Goal: Task Accomplishment & Management: Complete application form

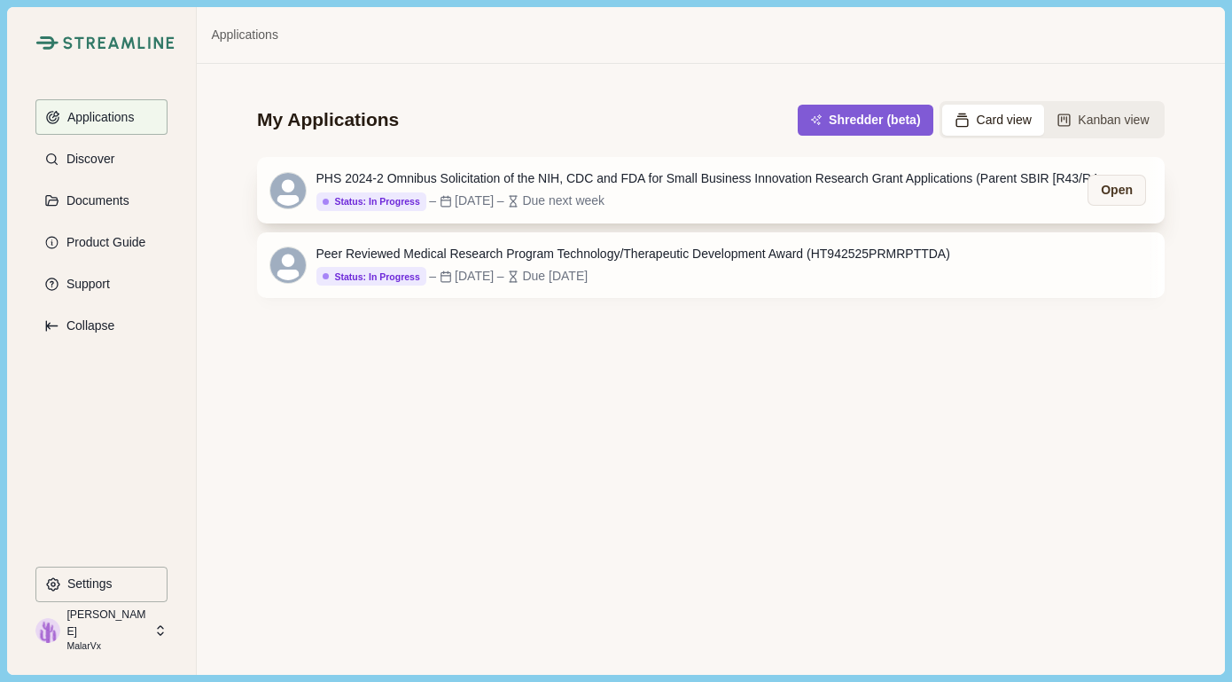
drag, startPoint x: 651, startPoint y: 183, endPoint x: 678, endPoint y: 174, distance: 28.0
click at [651, 183] on div "PHS 2024-2 Omnibus Solicitation of the NIH, CDC and FDA for Small Business Inno…" at bounding box center [715, 178] width 798 height 19
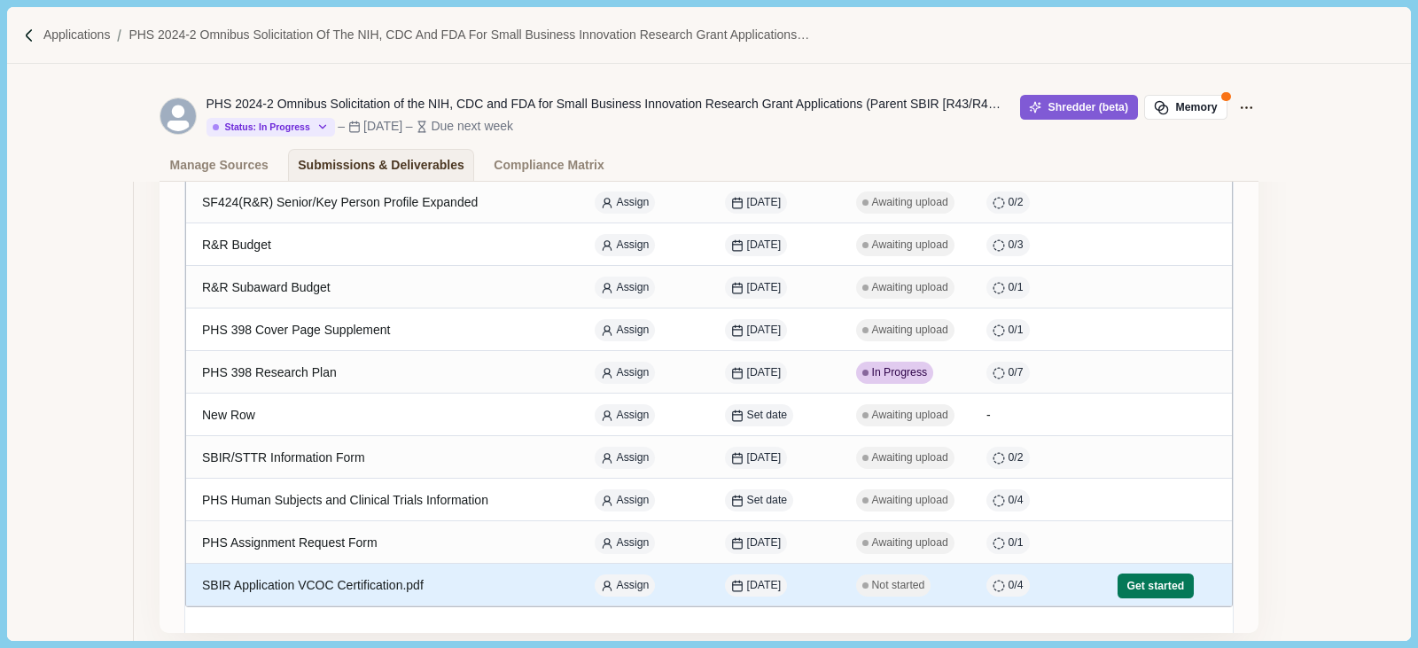
scroll to position [443, 0]
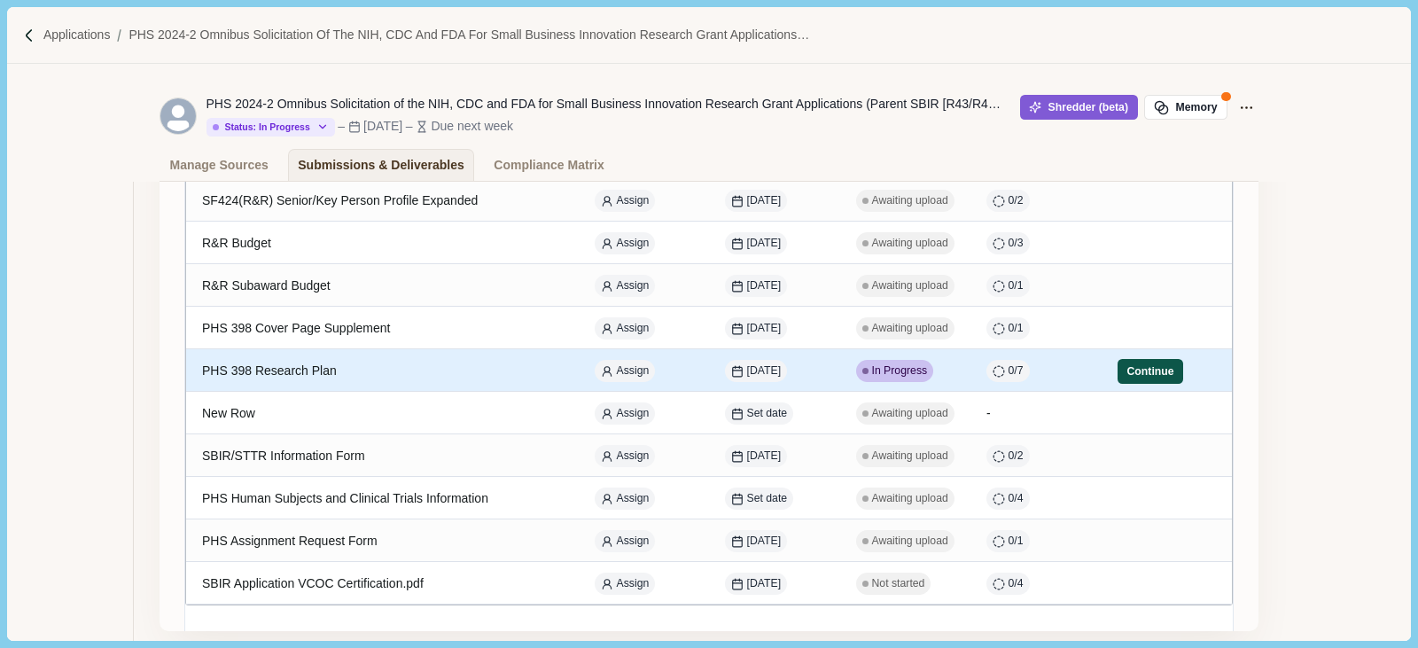
click at [1131, 377] on button "Continue" at bounding box center [1151, 371] width 66 height 25
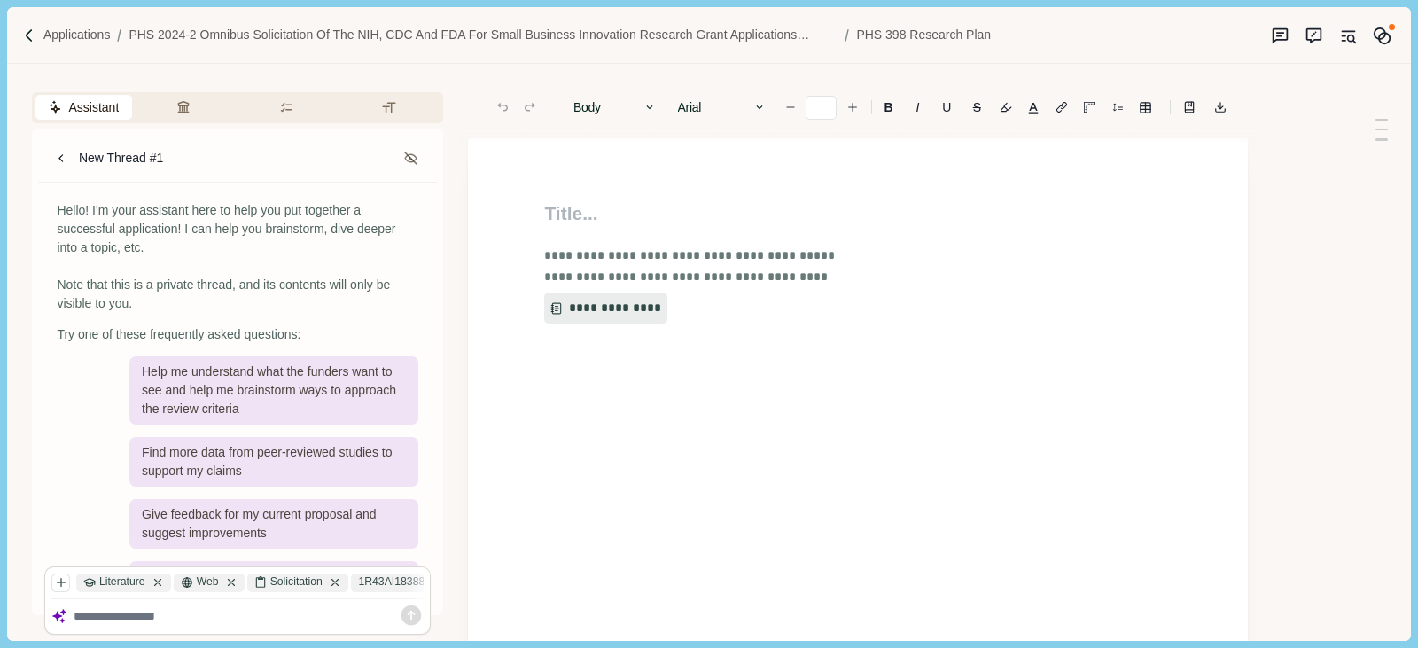
type input "**"
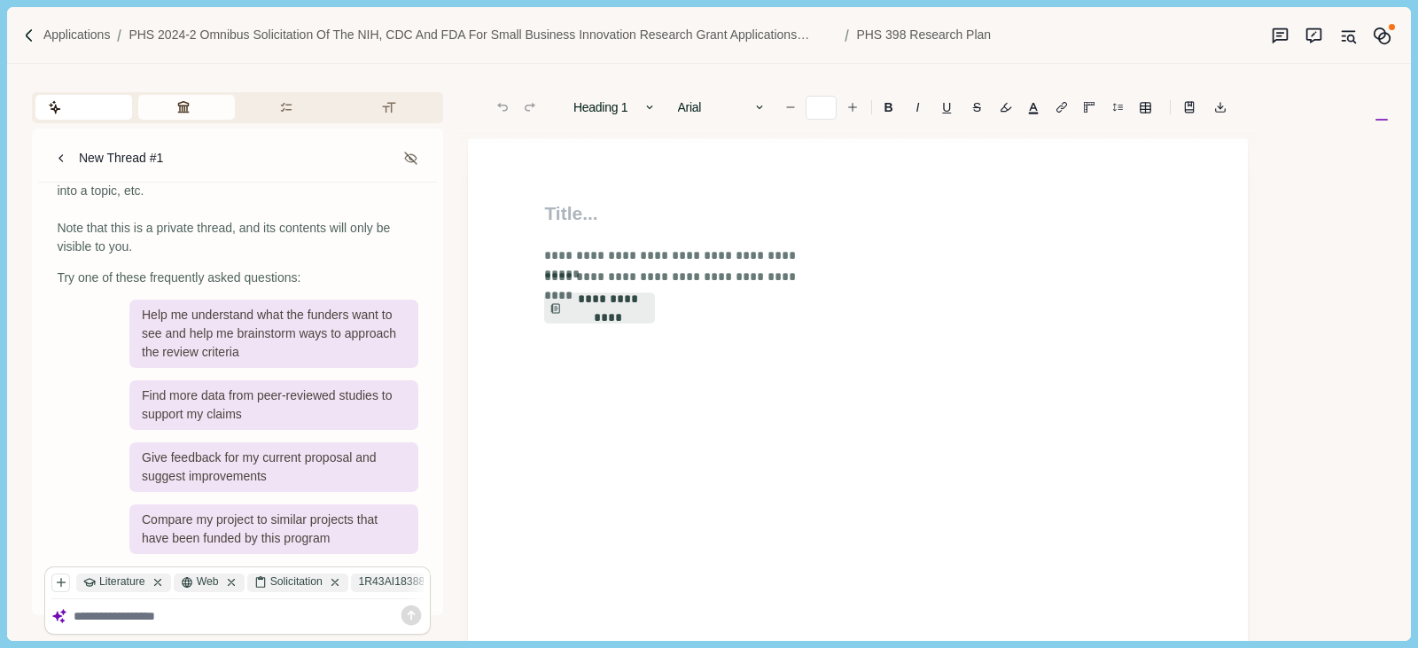
click at [183, 113] on icon "button" at bounding box center [184, 107] width 12 height 12
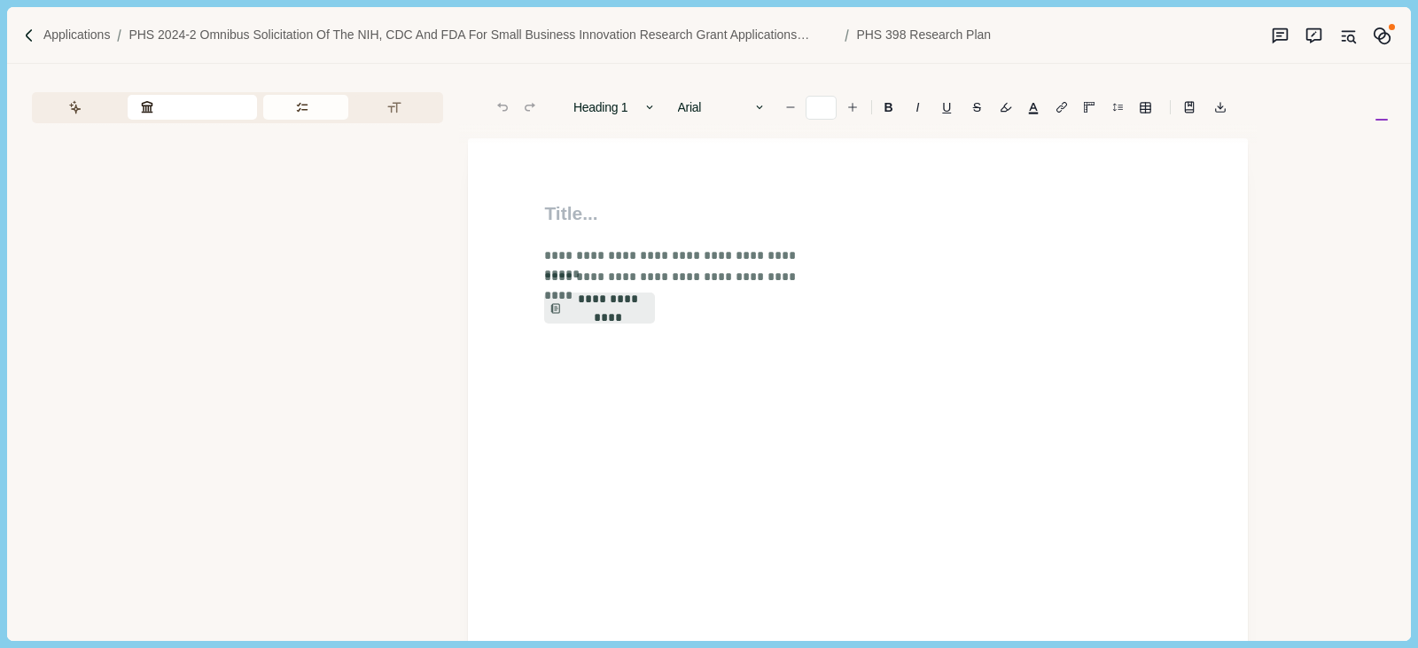
click at [308, 107] on button "Requirements" at bounding box center [306, 107] width 86 height 25
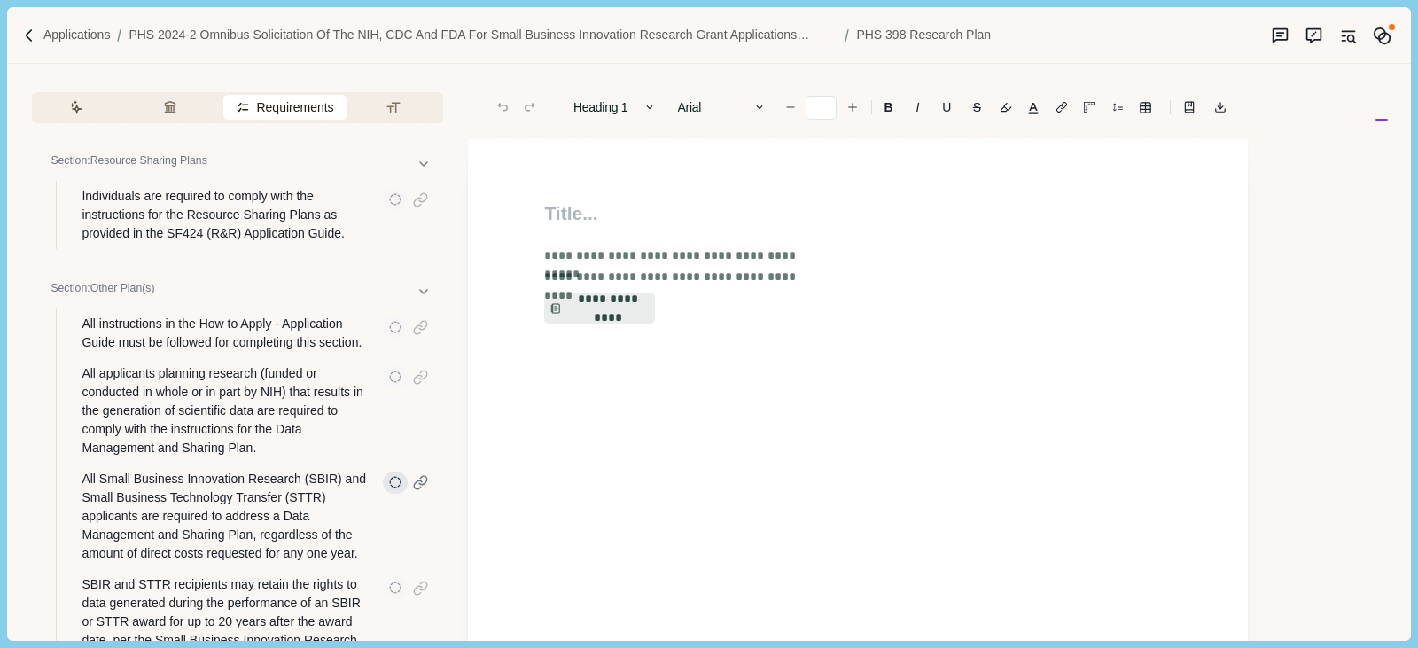
click at [395, 479] on icon "button" at bounding box center [395, 482] width 12 height 12
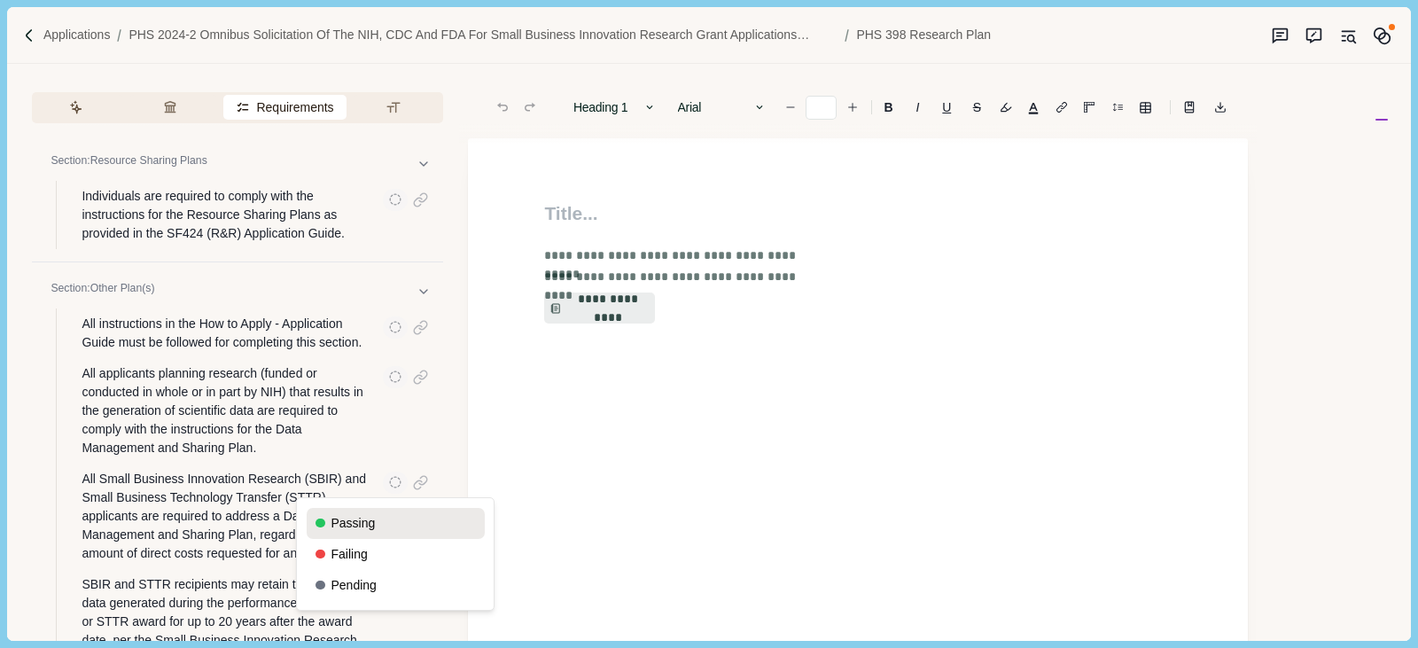
click at [368, 520] on button "Passing" at bounding box center [396, 523] width 178 height 31
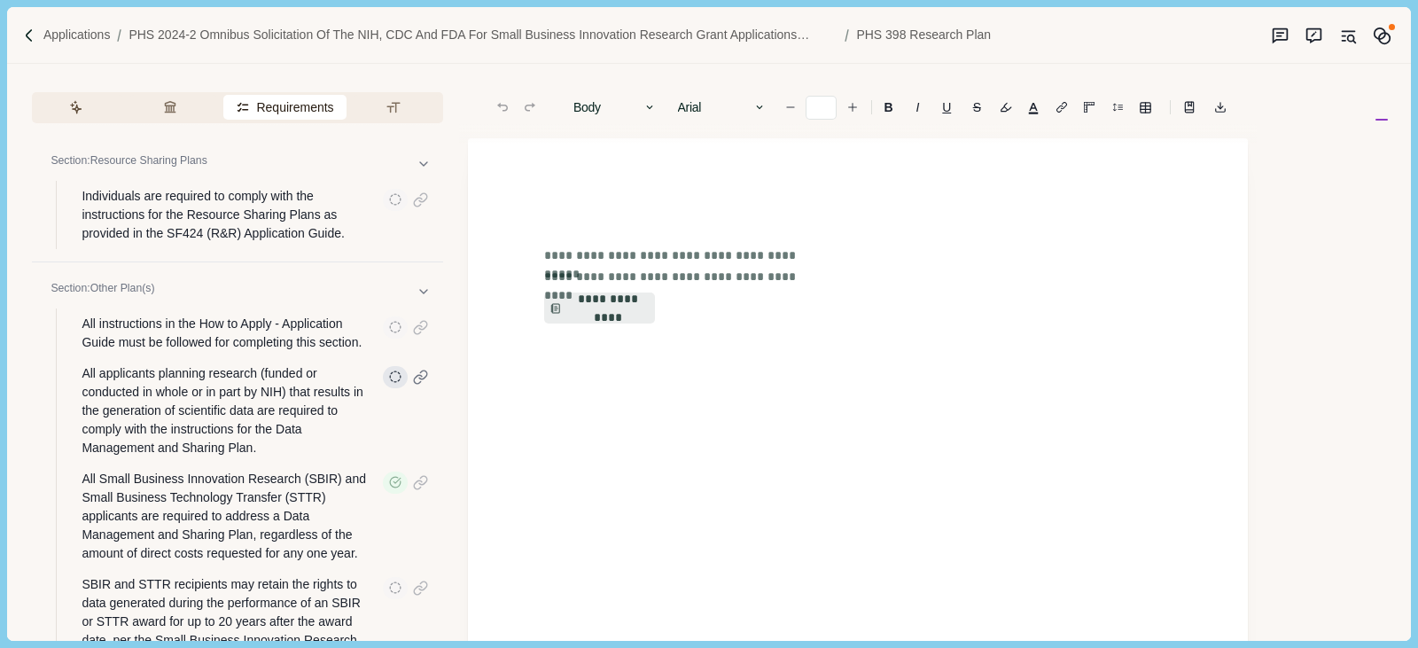
click at [394, 378] on icon "button" at bounding box center [395, 376] width 12 height 12
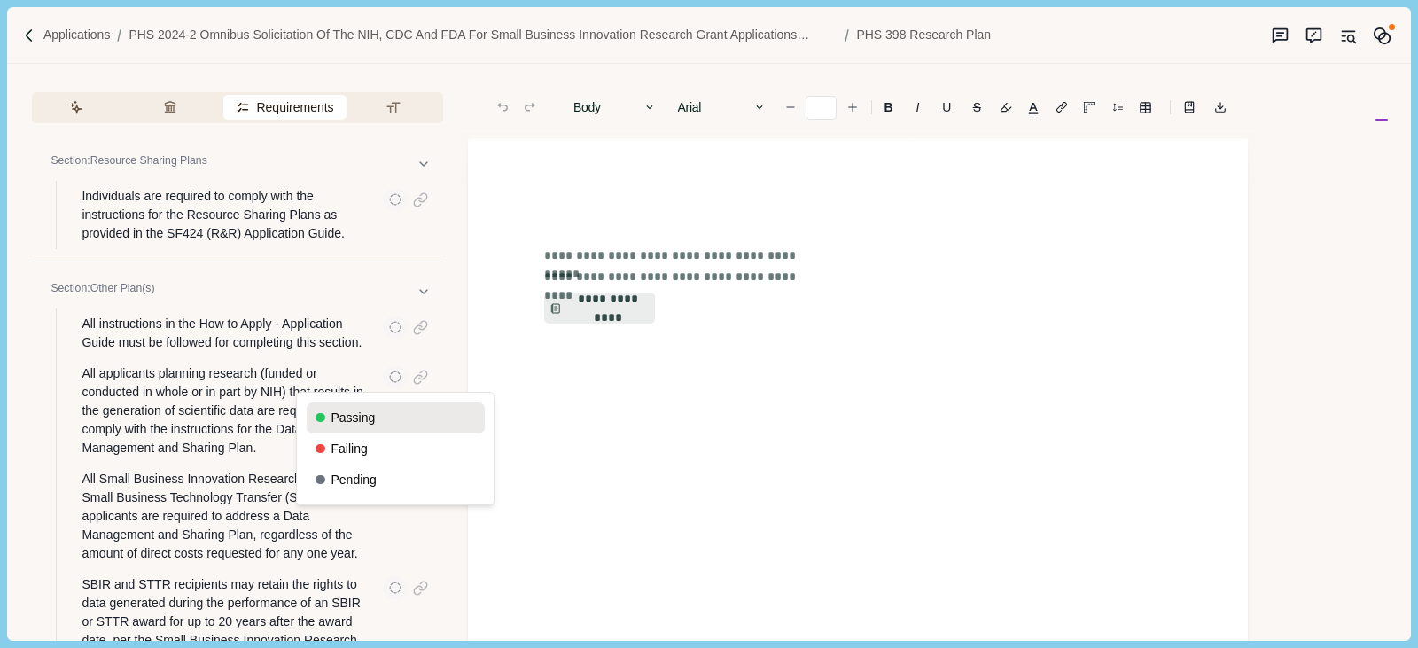
click at [368, 418] on button "Passing" at bounding box center [396, 417] width 178 height 31
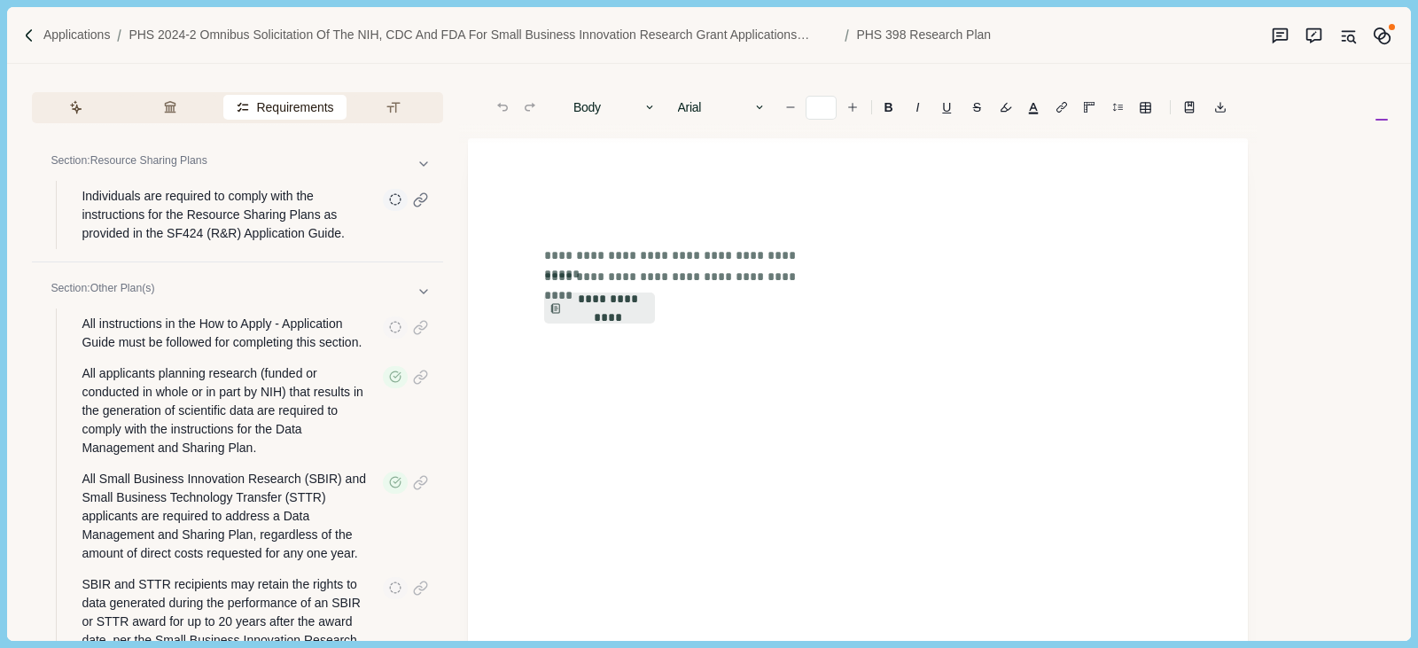
click at [283, 205] on p "Individuals are required to comply with the instructions for the Resource Shari…" at bounding box center [226, 215] width 289 height 56
click at [397, 199] on icon "button" at bounding box center [395, 199] width 12 height 12
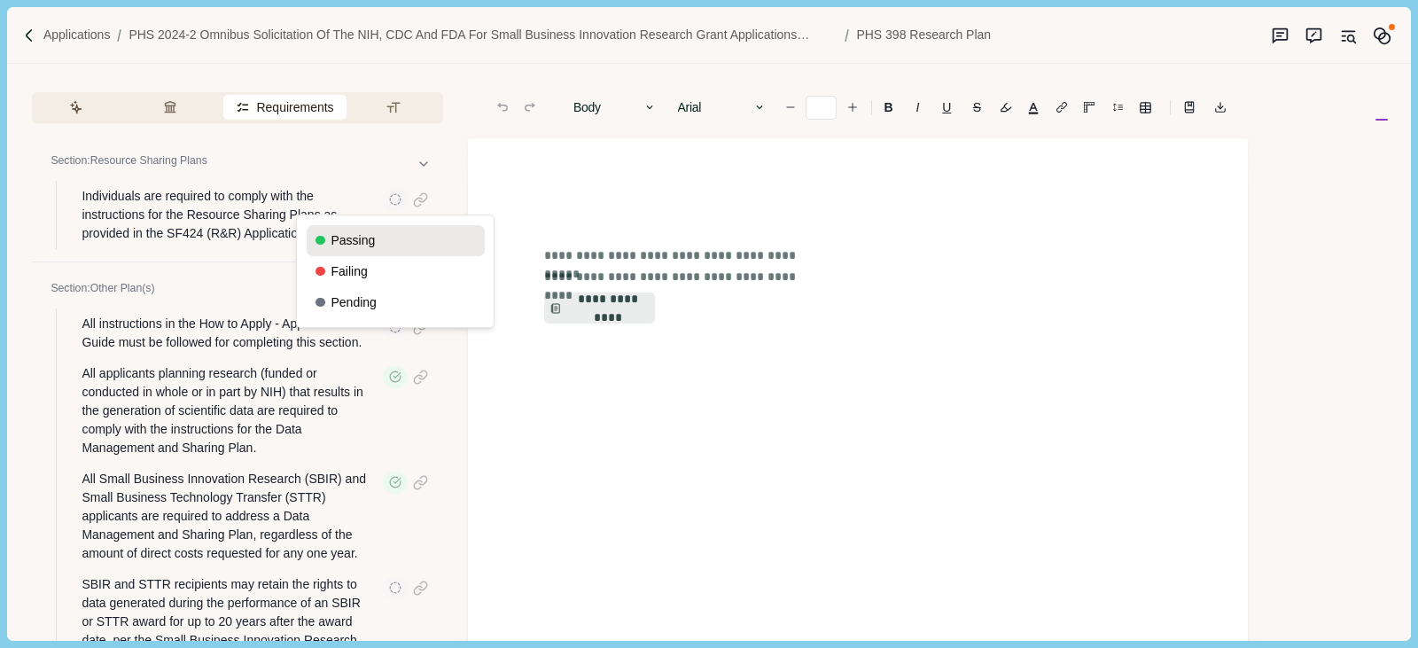
click at [385, 240] on button "Passing" at bounding box center [396, 240] width 178 height 31
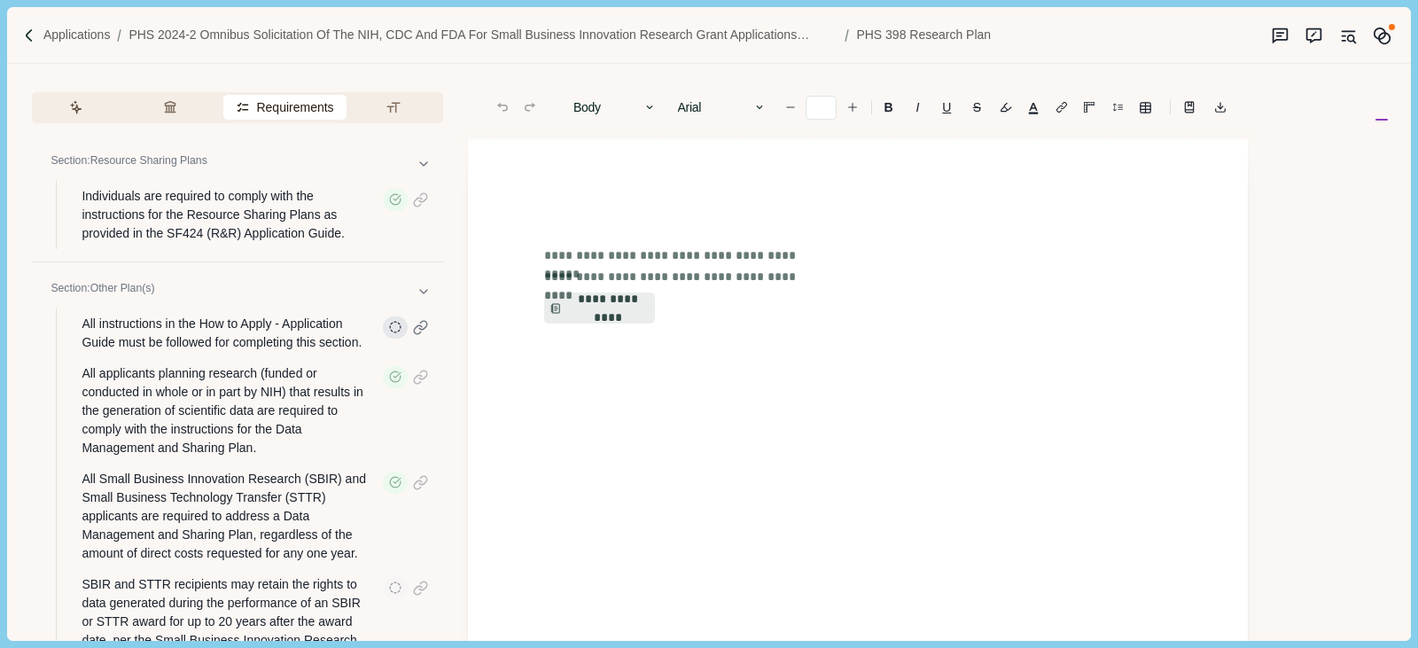
click at [398, 330] on icon "button" at bounding box center [395, 327] width 12 height 12
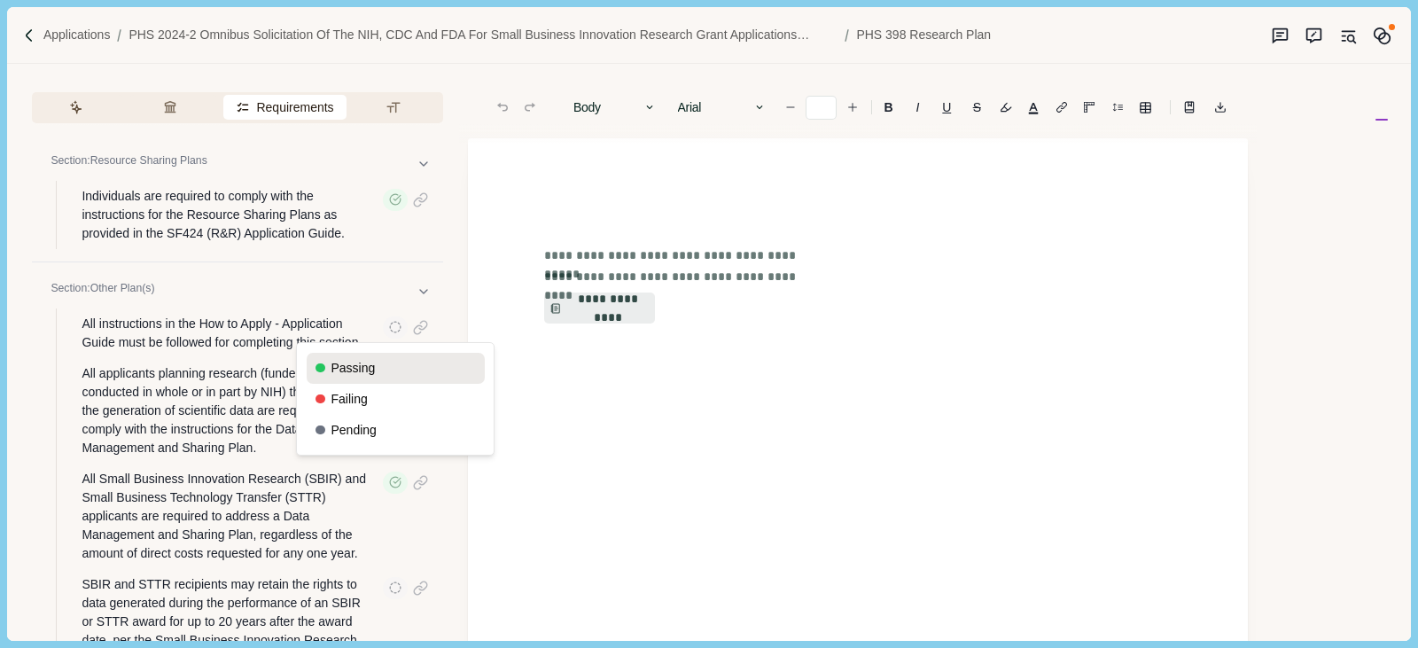
click at [360, 365] on button "Passing" at bounding box center [396, 368] width 178 height 31
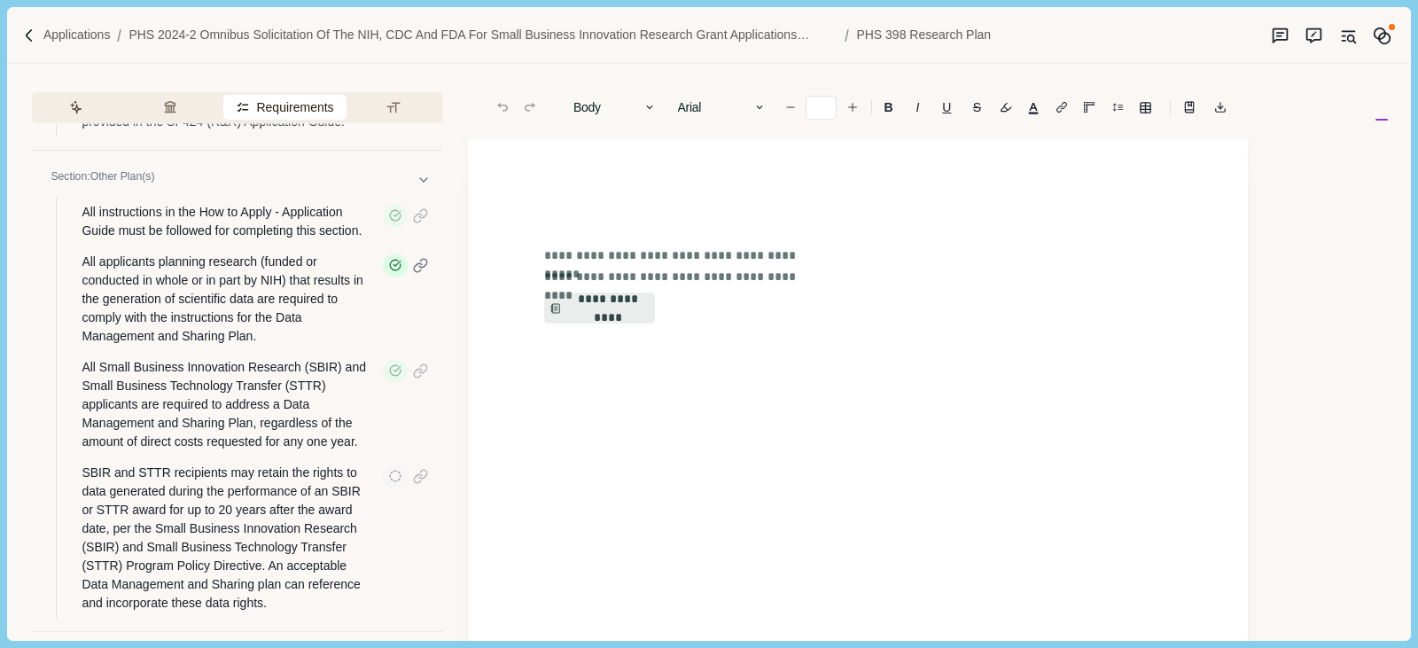
scroll to position [177, 0]
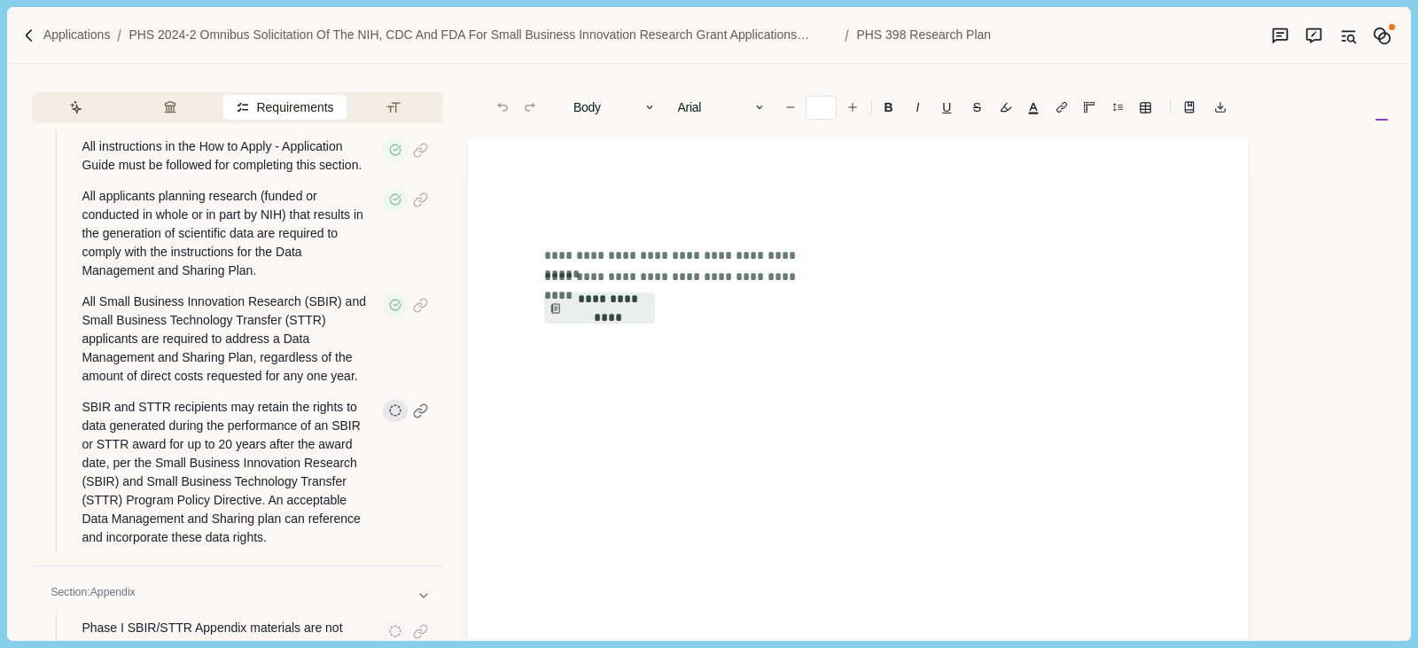
click at [391, 410] on icon "button" at bounding box center [395, 410] width 12 height 12
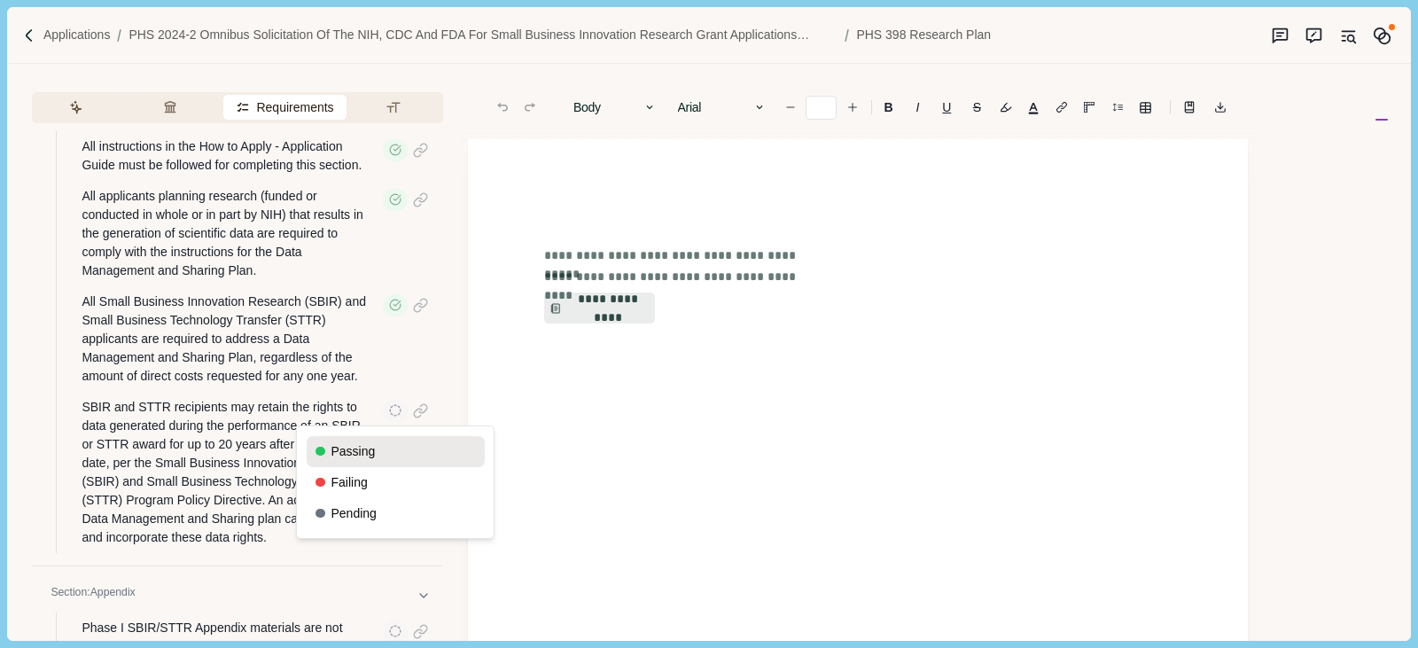
click at [364, 448] on button "Passing" at bounding box center [396, 451] width 178 height 31
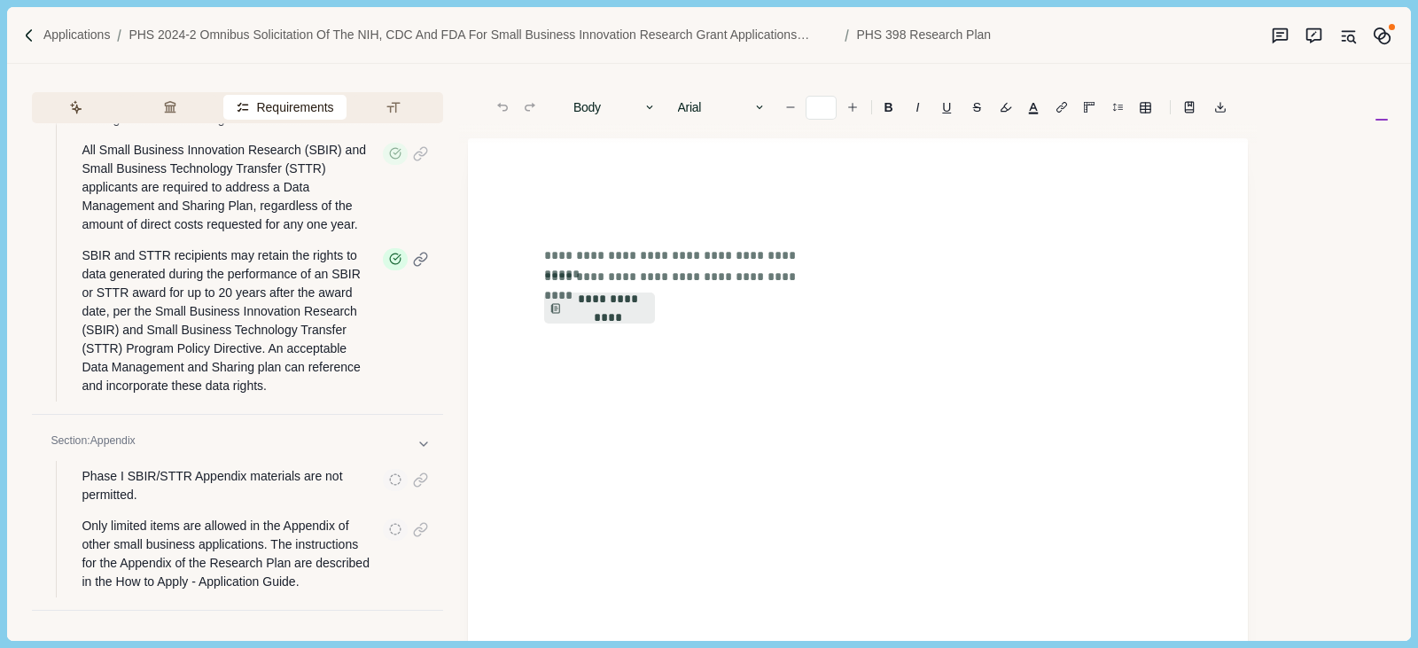
scroll to position [348, 0]
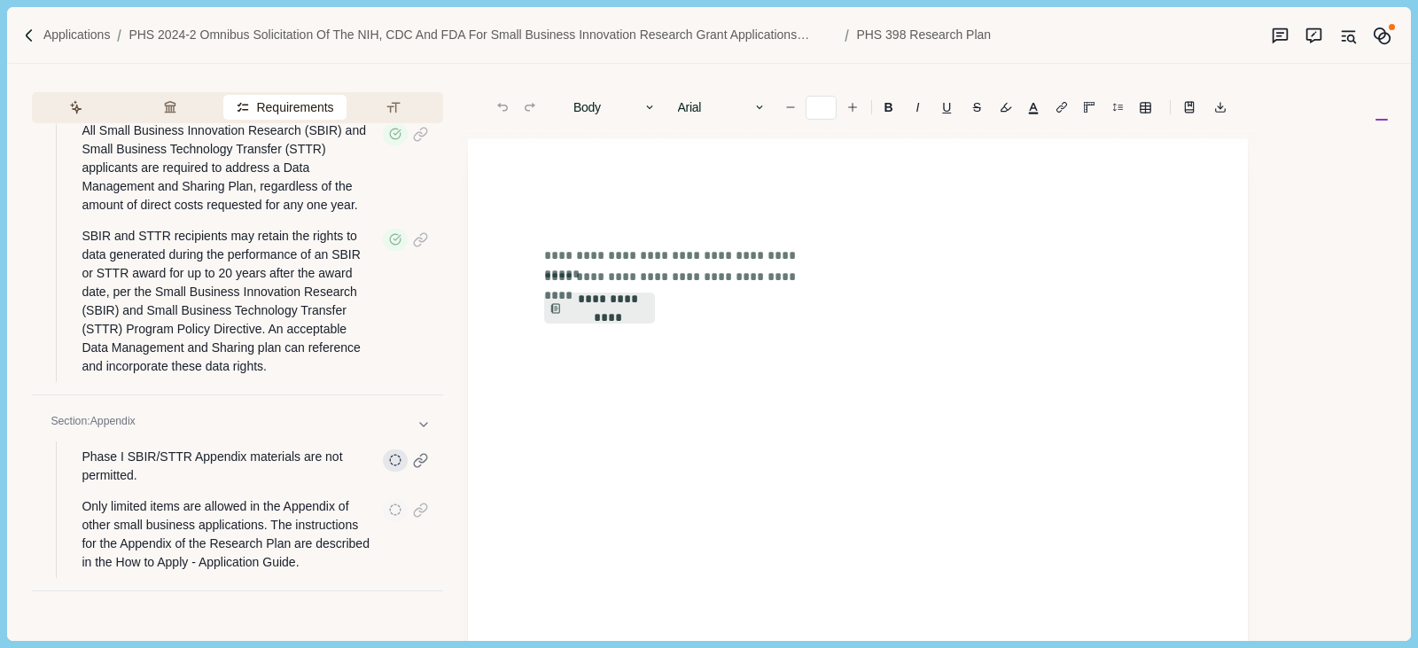
click at [400, 460] on icon "button" at bounding box center [395, 460] width 12 height 12
click at [366, 494] on button "Passing" at bounding box center [396, 501] width 178 height 31
click at [394, 511] on icon "button" at bounding box center [395, 509] width 12 height 12
click at [348, 553] on button "Passing" at bounding box center [396, 550] width 178 height 31
click at [373, 108] on button "Formatting" at bounding box center [397, 107] width 88 height 25
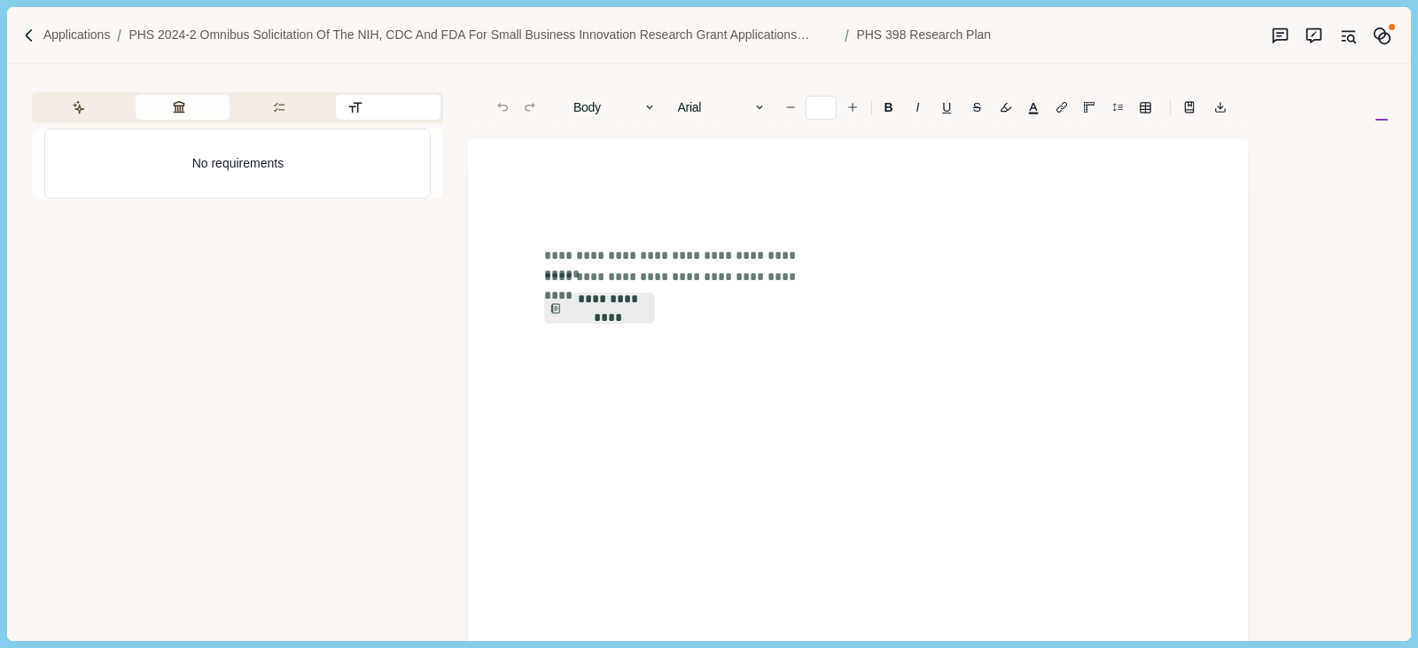
click at [186, 103] on button "Review Criteria" at bounding box center [183, 107] width 94 height 25
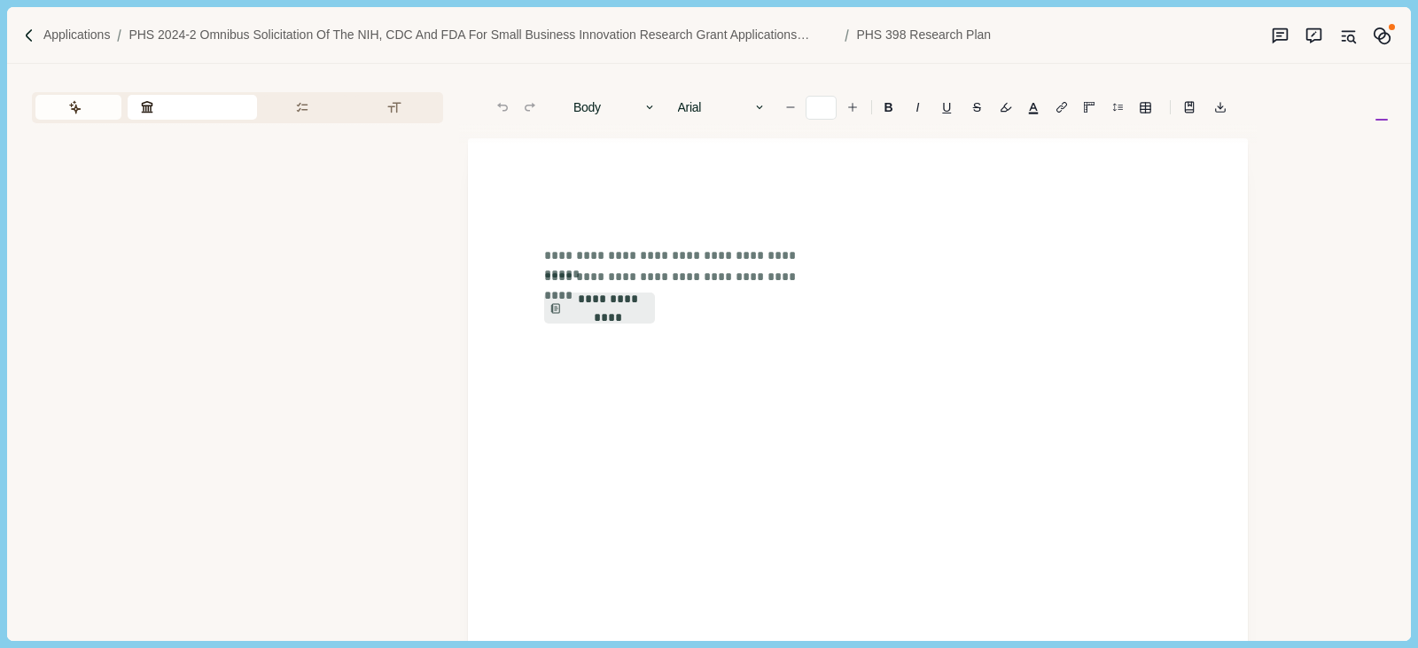
click at [82, 111] on button "Assistant" at bounding box center [78, 107] width 86 height 25
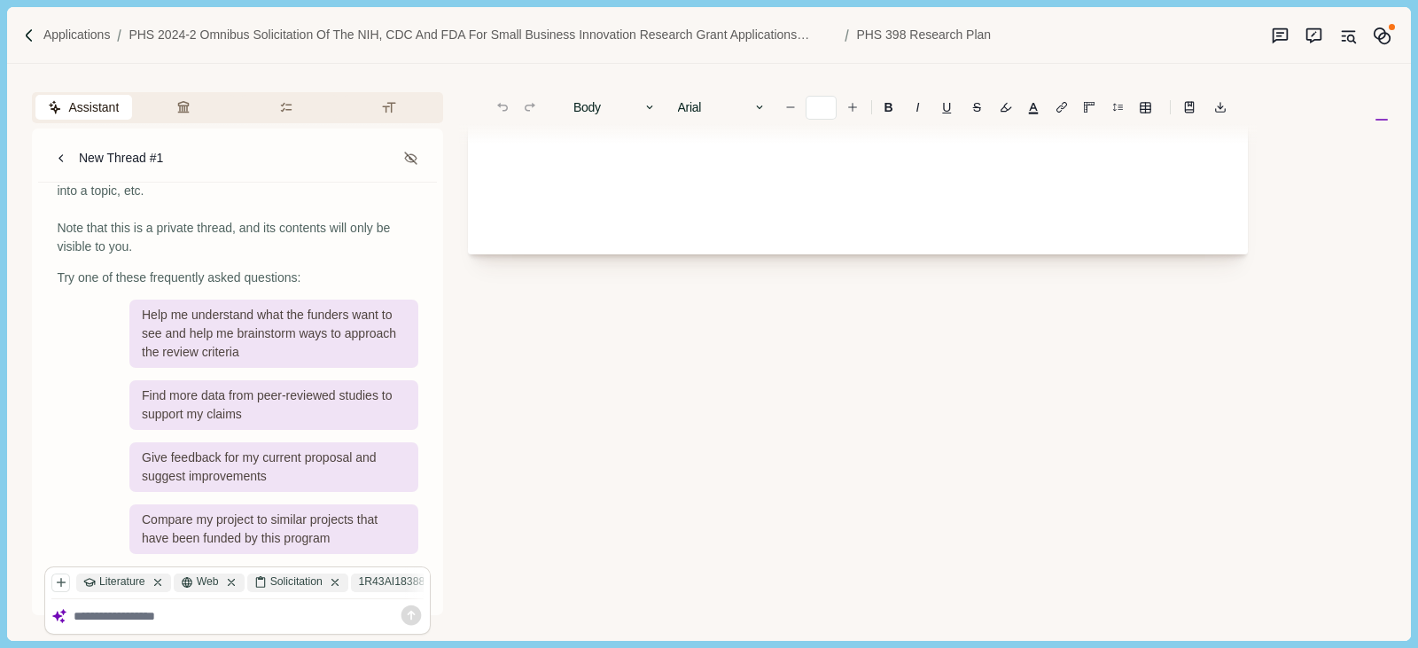
scroll to position [0, 0]
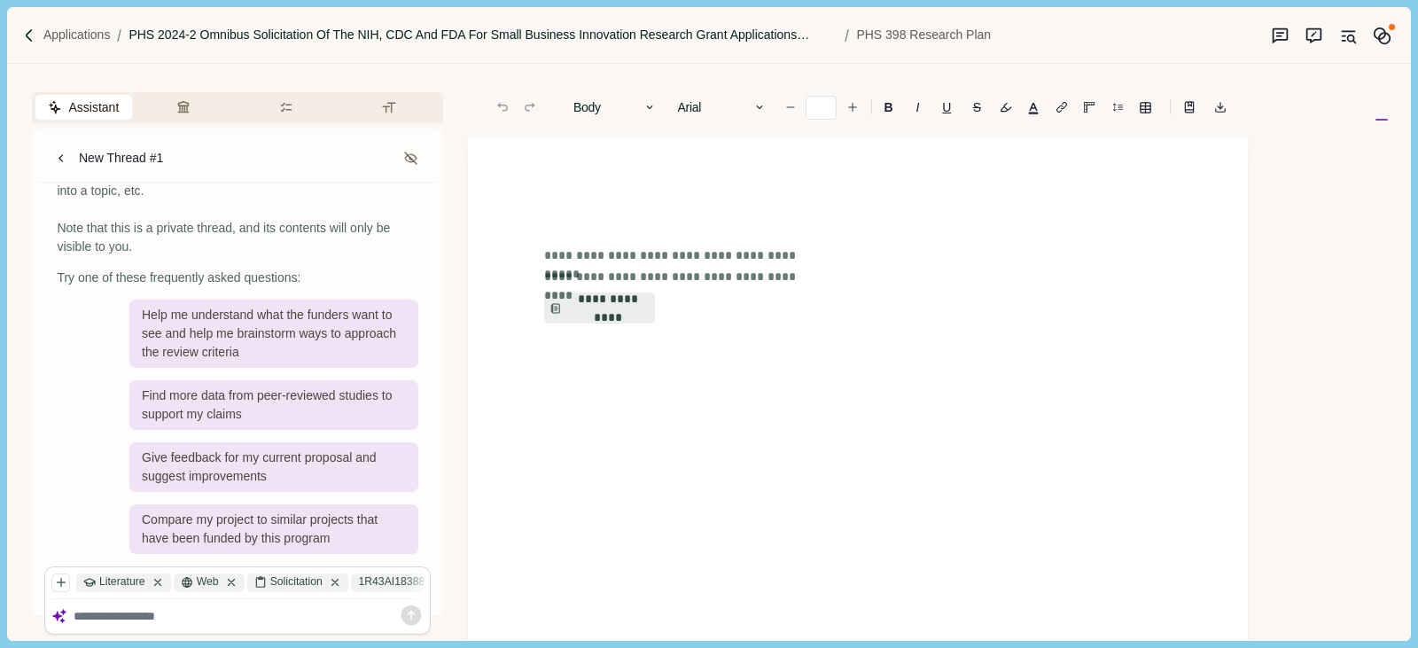
click at [777, 30] on p "PHS 2024-2 Omnibus Solicitation of the NIH, CDC and FDA for Small Business Inno…" at bounding box center [483, 35] width 709 height 19
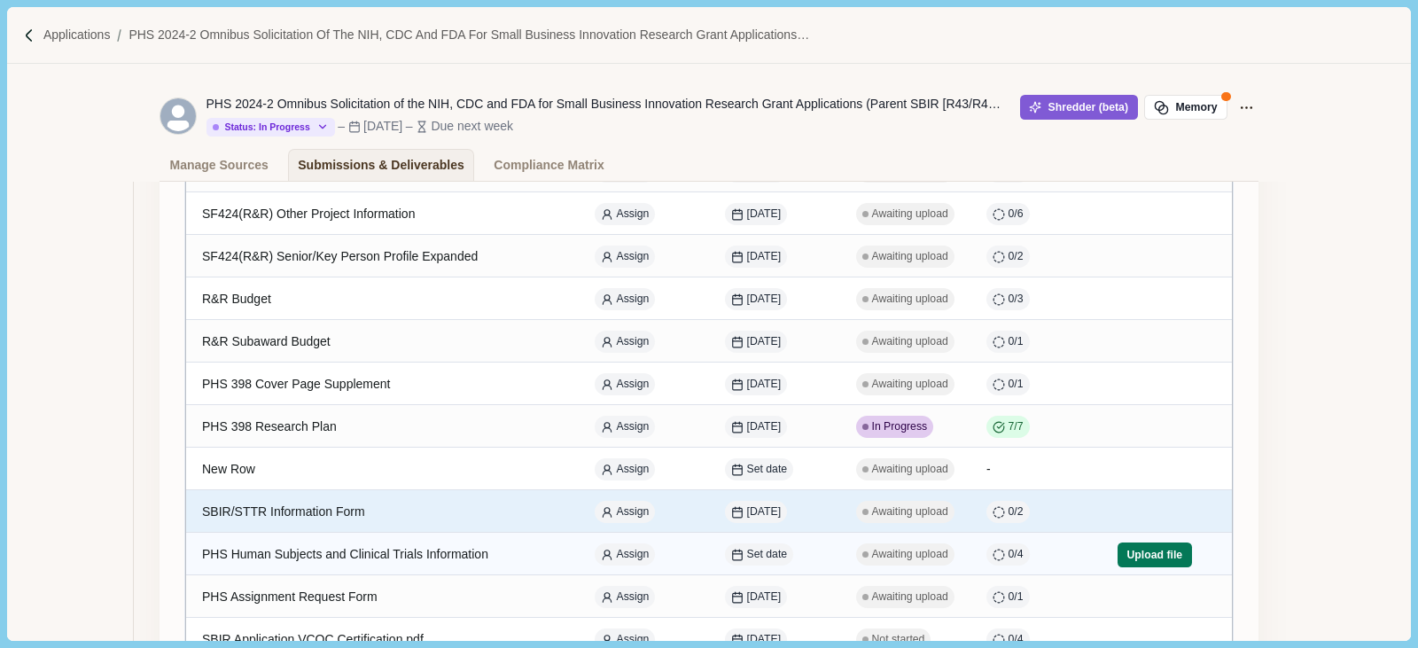
scroll to position [443, 0]
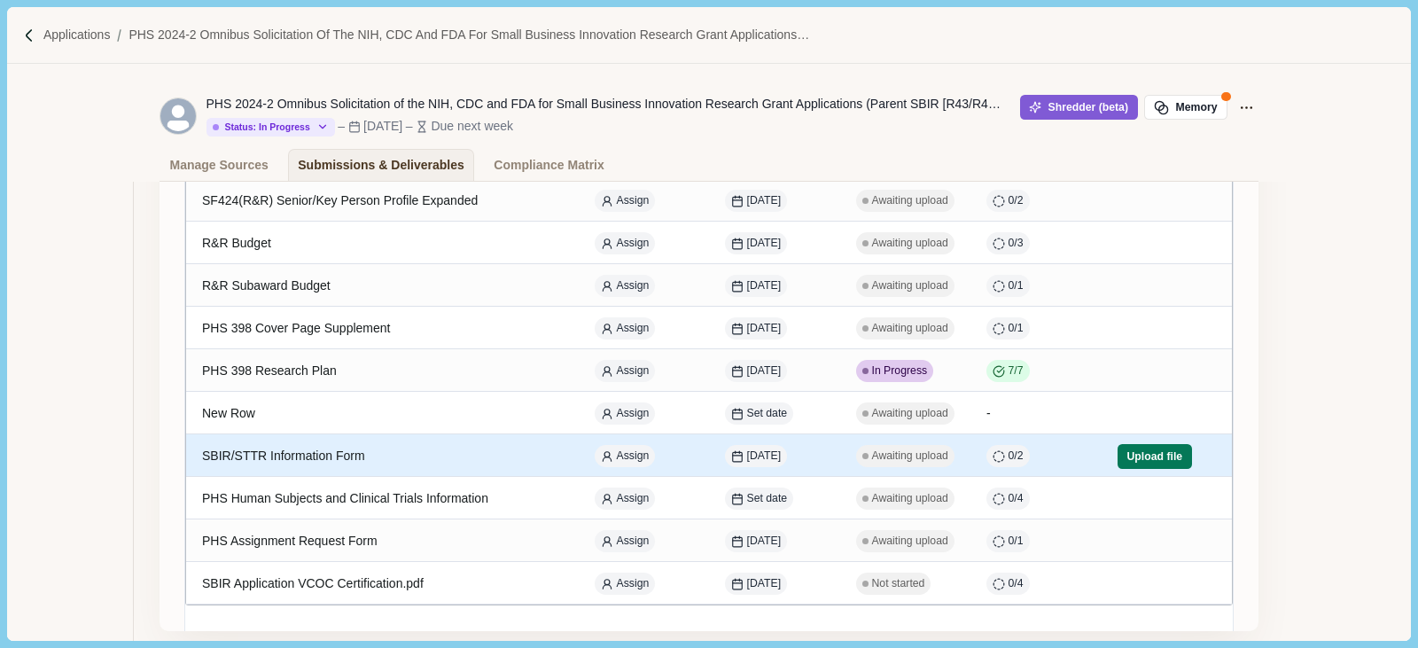
click at [287, 459] on div "SBIR/STTR Information Form" at bounding box center [382, 456] width 361 height 35
select select "****"
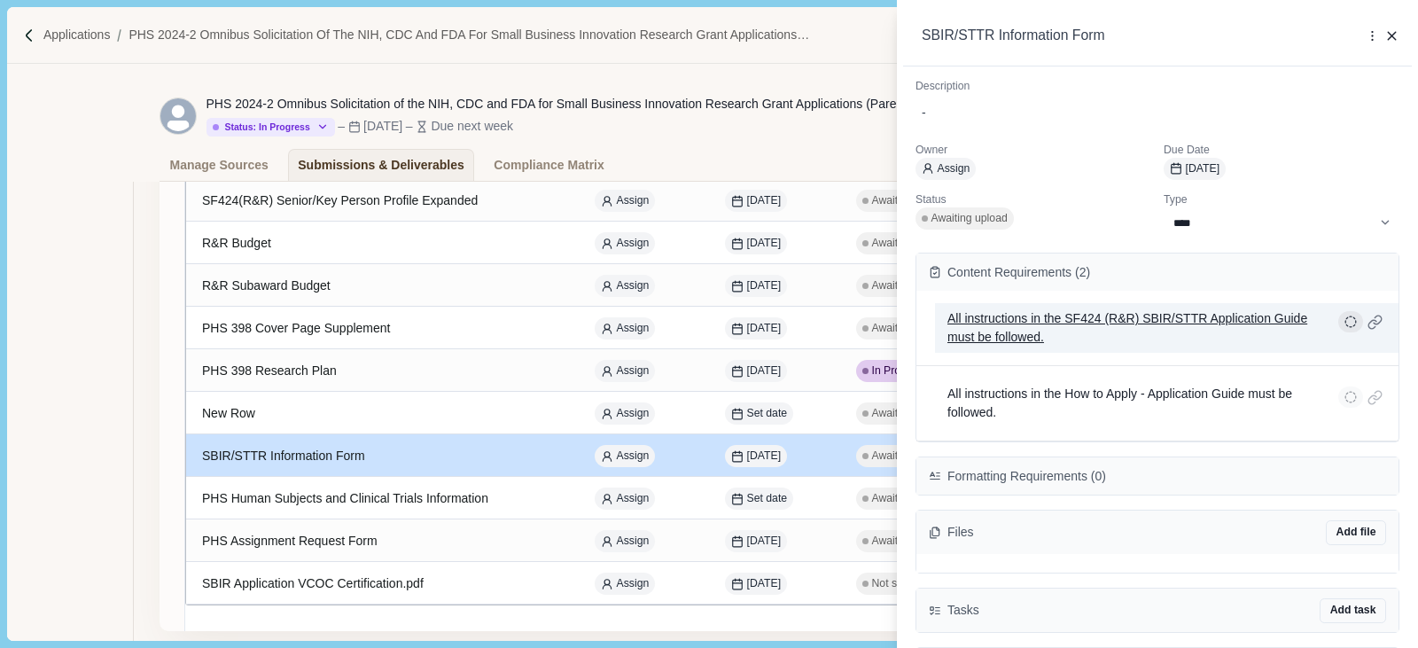
click at [1231, 321] on icon "button" at bounding box center [1351, 322] width 12 height 12
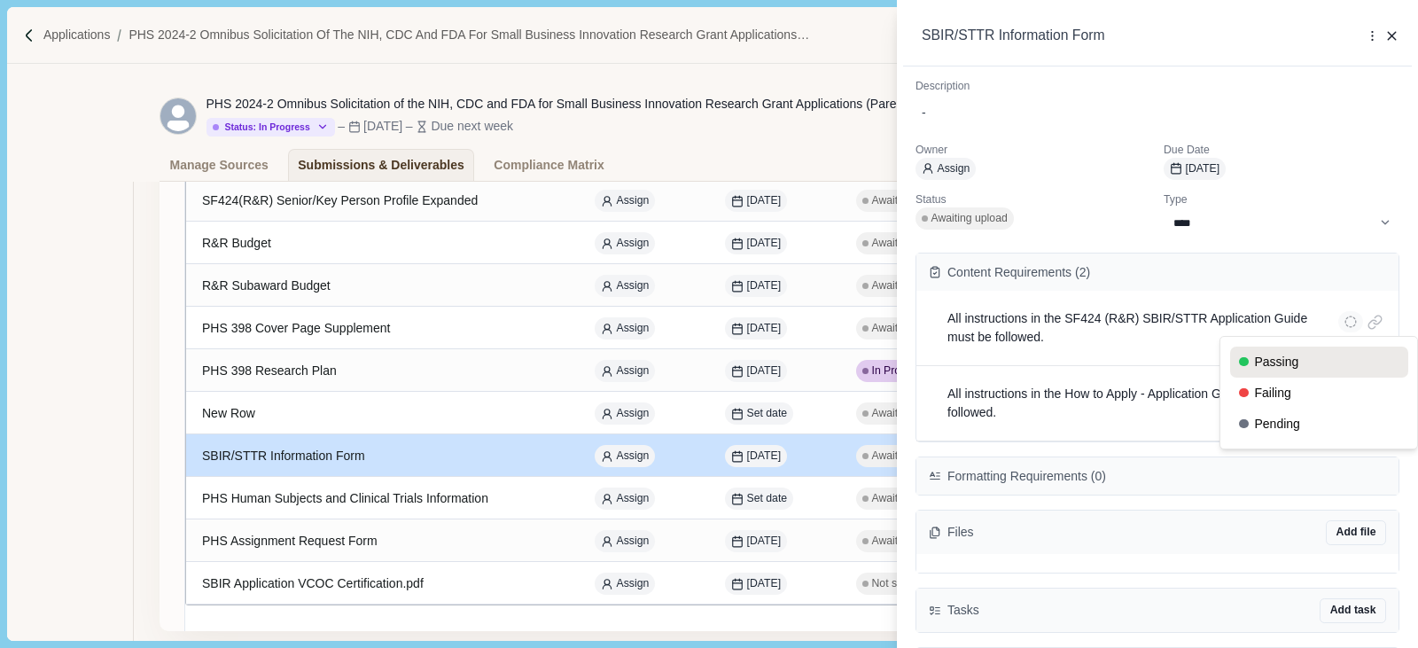
click at [1231, 355] on button "Passing" at bounding box center [1319, 362] width 178 height 31
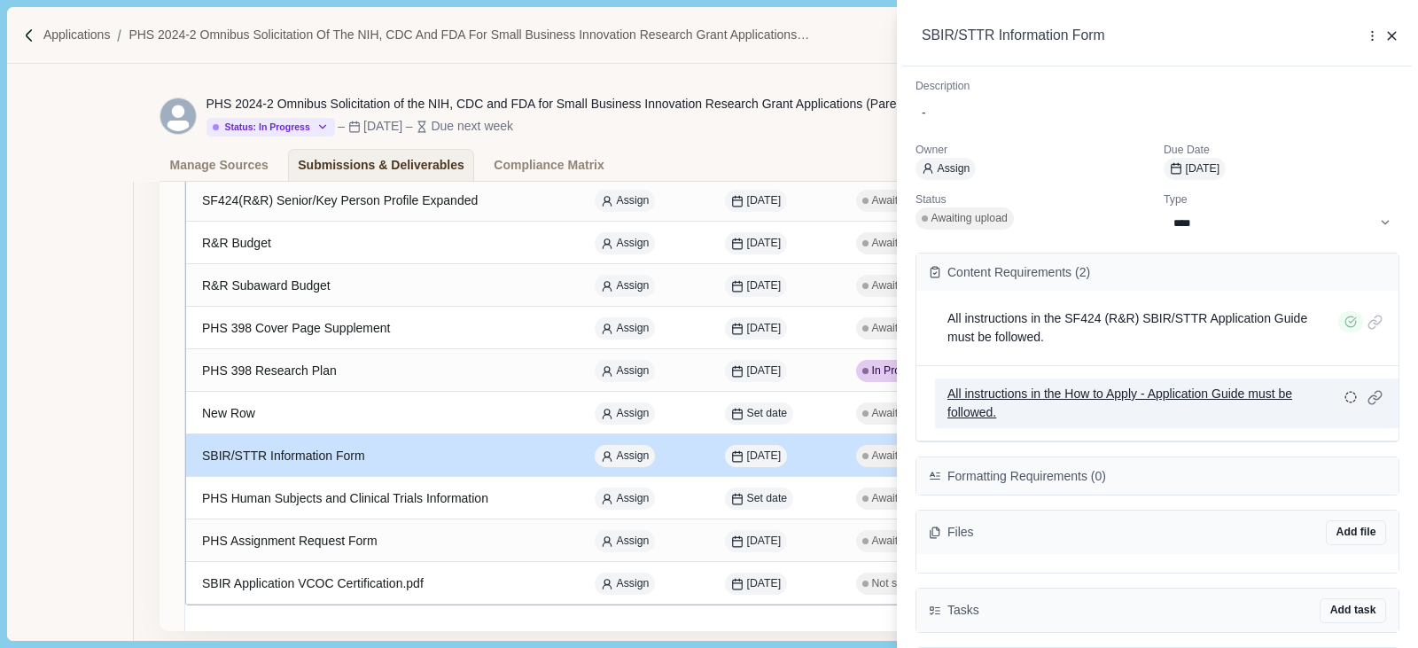
click at [1231, 396] on p "All instructions in the How to Apply - Application Guide must be followed." at bounding box center [1136, 403] width 378 height 37
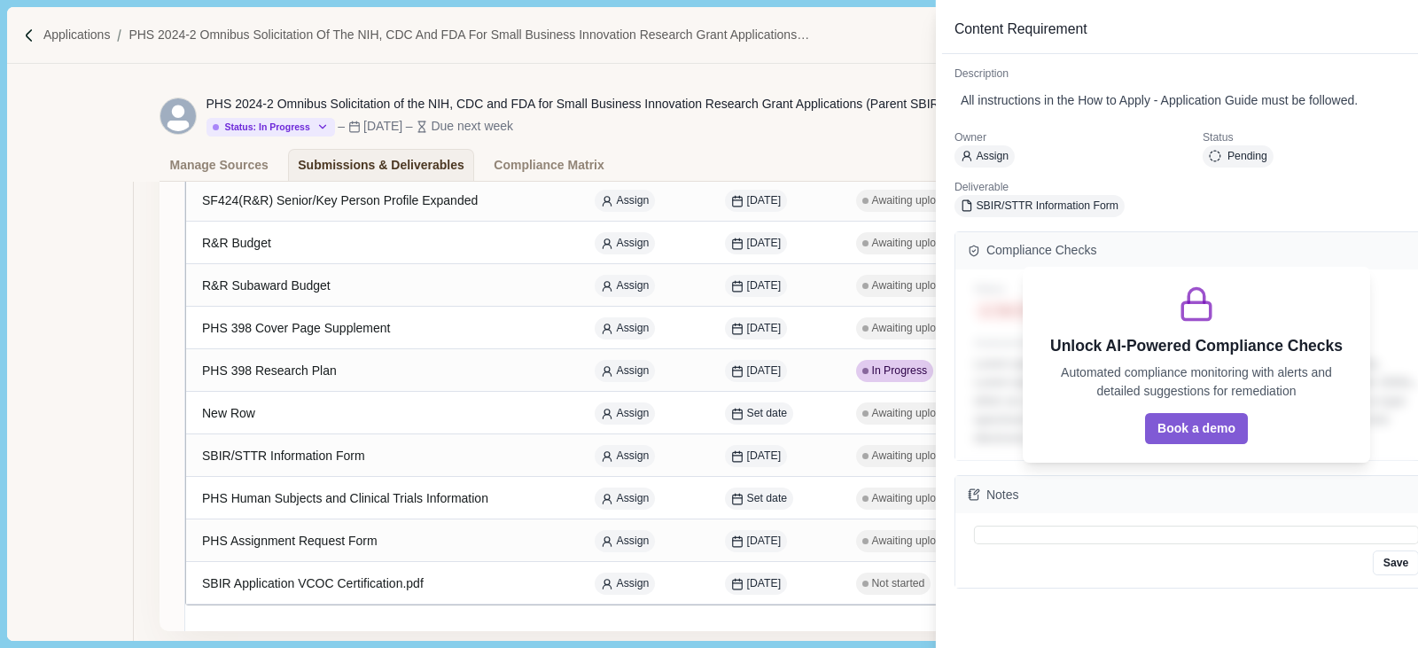
scroll to position [442, 0]
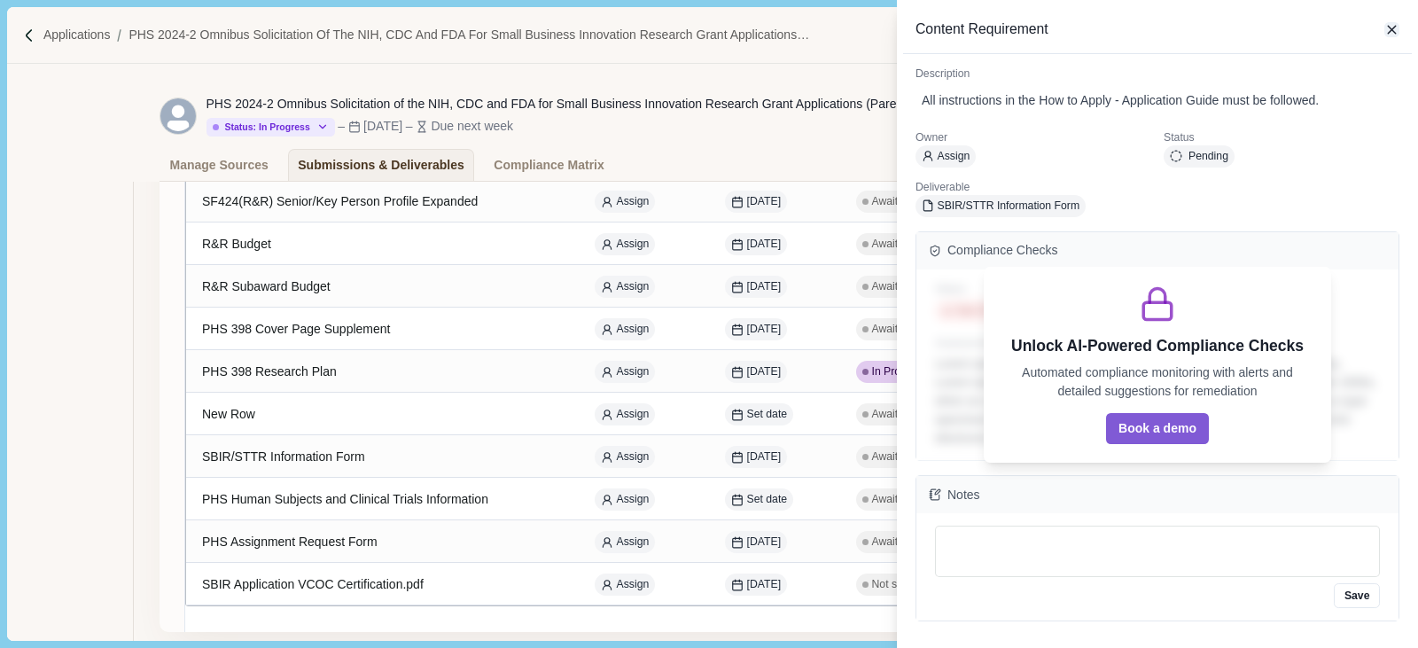
click at [1231, 27] on icon "button" at bounding box center [1392, 30] width 8 height 8
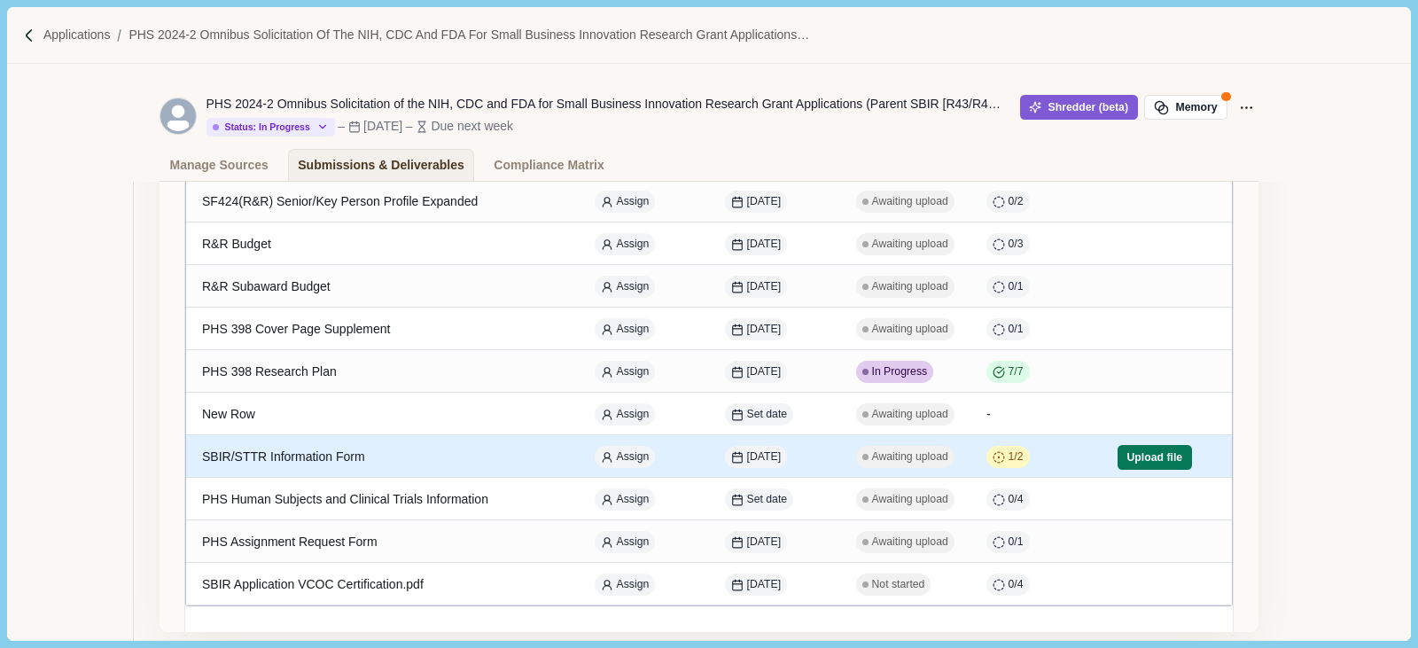
click at [883, 455] on span "Awaiting upload" at bounding box center [910, 457] width 76 height 16
select select "****"
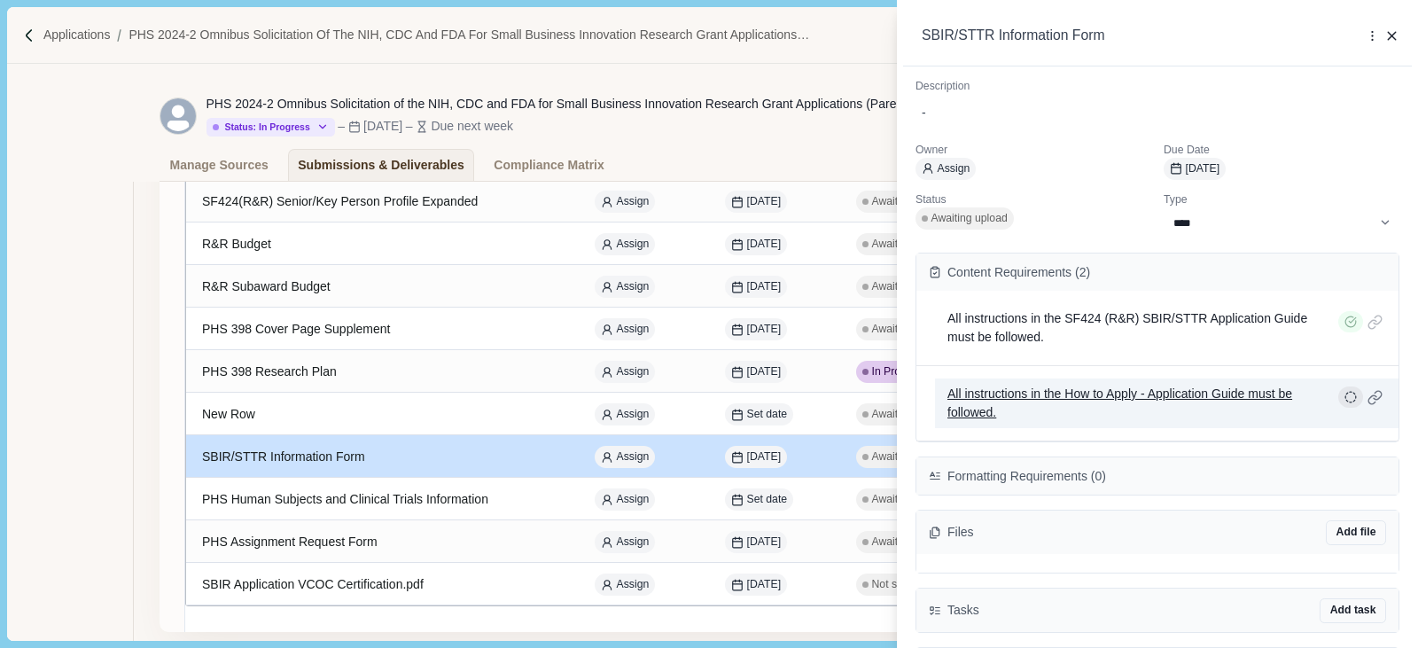
click at [1231, 394] on icon "button" at bounding box center [1351, 397] width 12 height 12
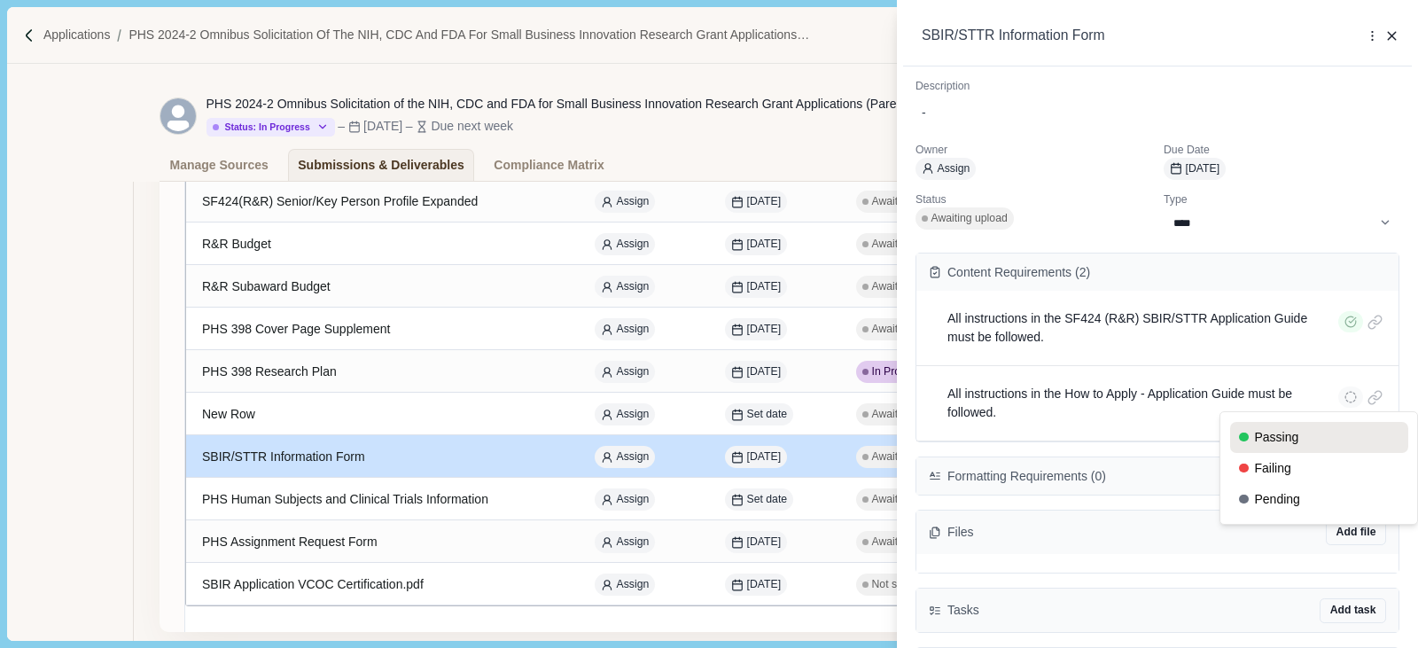
click at [1231, 440] on button "Passing" at bounding box center [1319, 437] width 178 height 31
click at [346, 507] on div "**********" at bounding box center [709, 324] width 1418 height 648
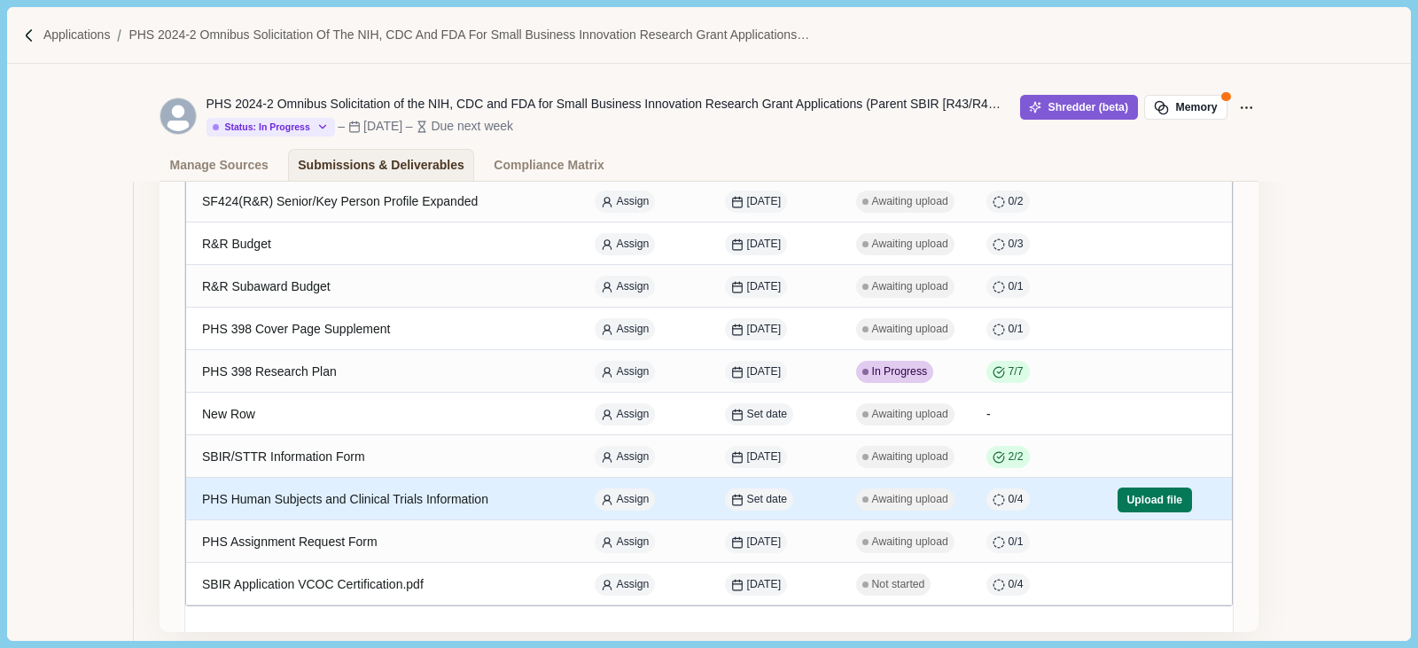
click at [460, 492] on div "PHS Human Subjects and Clinical Trials Information" at bounding box center [382, 499] width 361 height 35
select select "****"
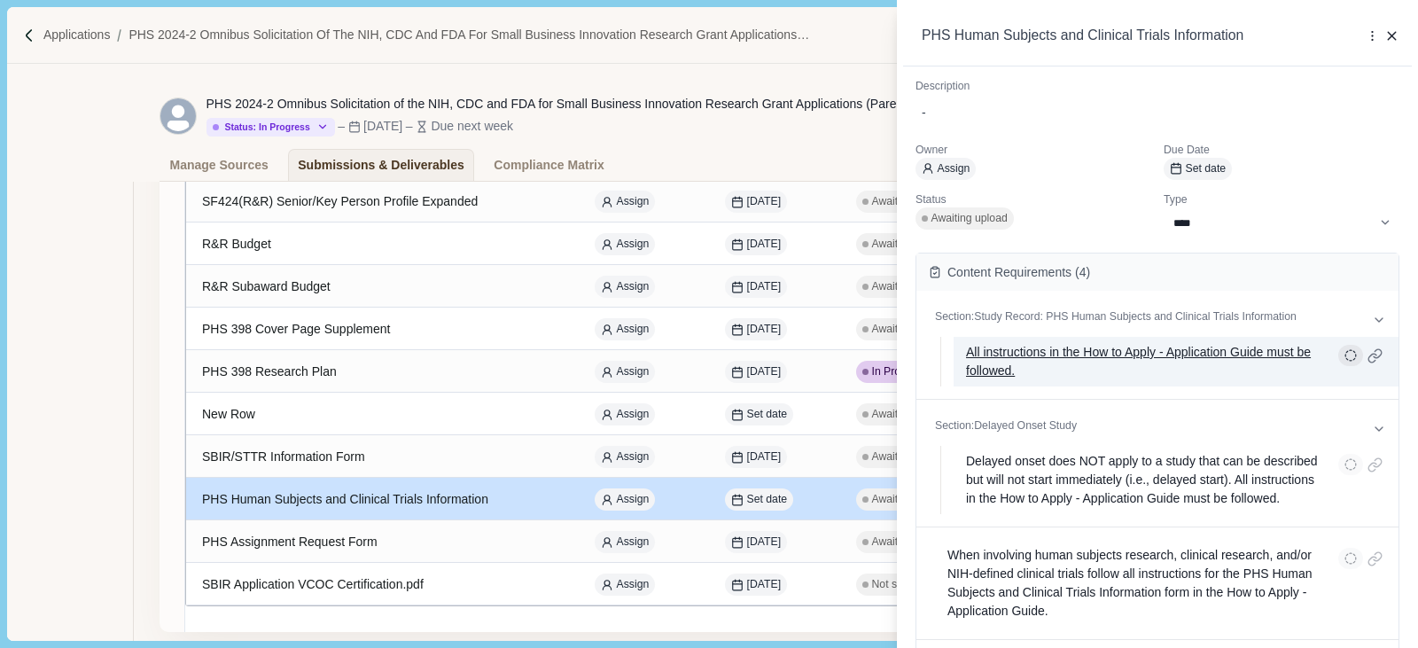
click at [1231, 353] on button "button" at bounding box center [1350, 356] width 25 height 22
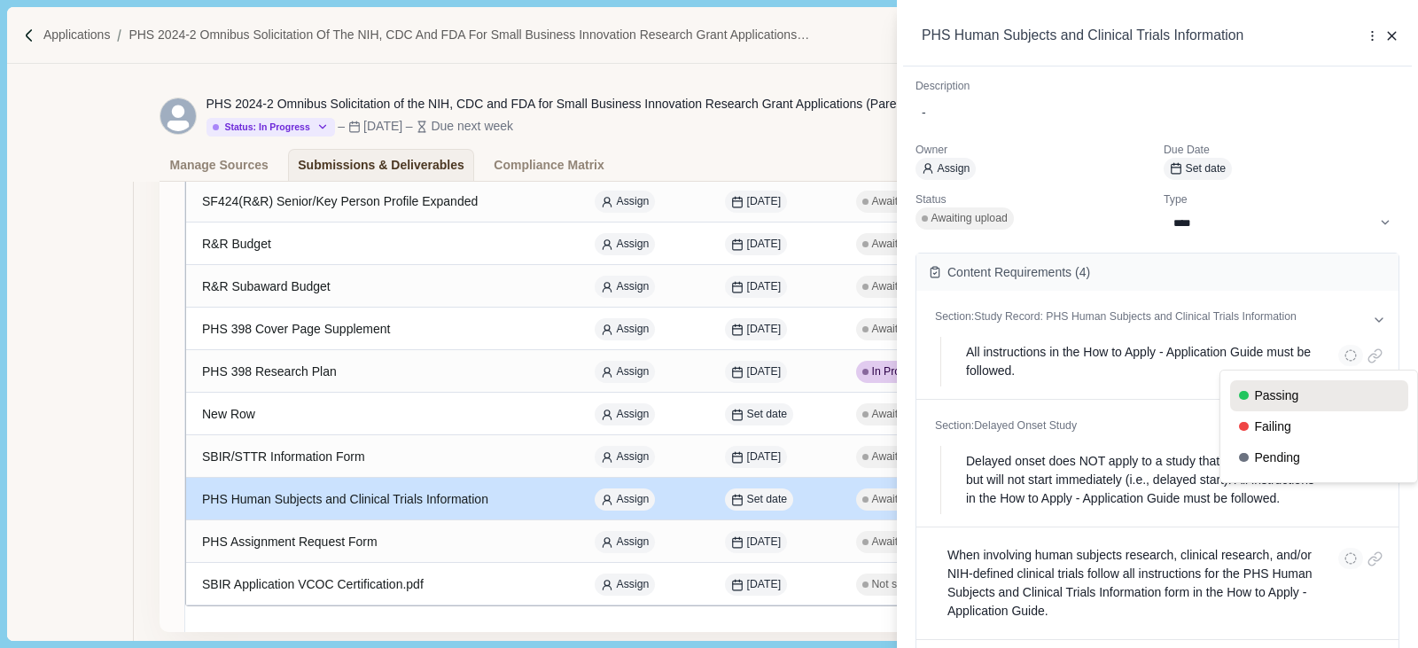
click at [1231, 394] on button "Passing" at bounding box center [1319, 395] width 178 height 31
click at [238, 249] on div "**********" at bounding box center [709, 324] width 1418 height 648
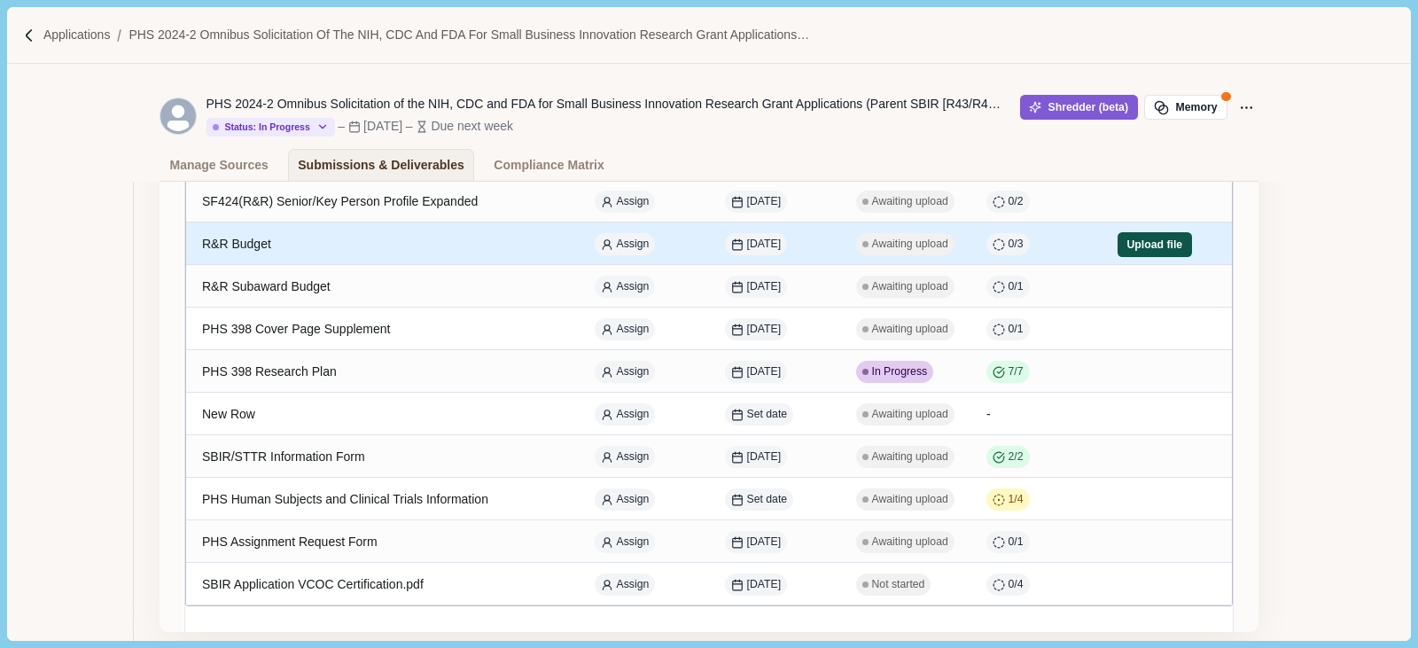
click at [1134, 246] on button "Upload file" at bounding box center [1155, 244] width 74 height 25
click at [402, 250] on div "R&R Budget" at bounding box center [382, 244] width 361 height 35
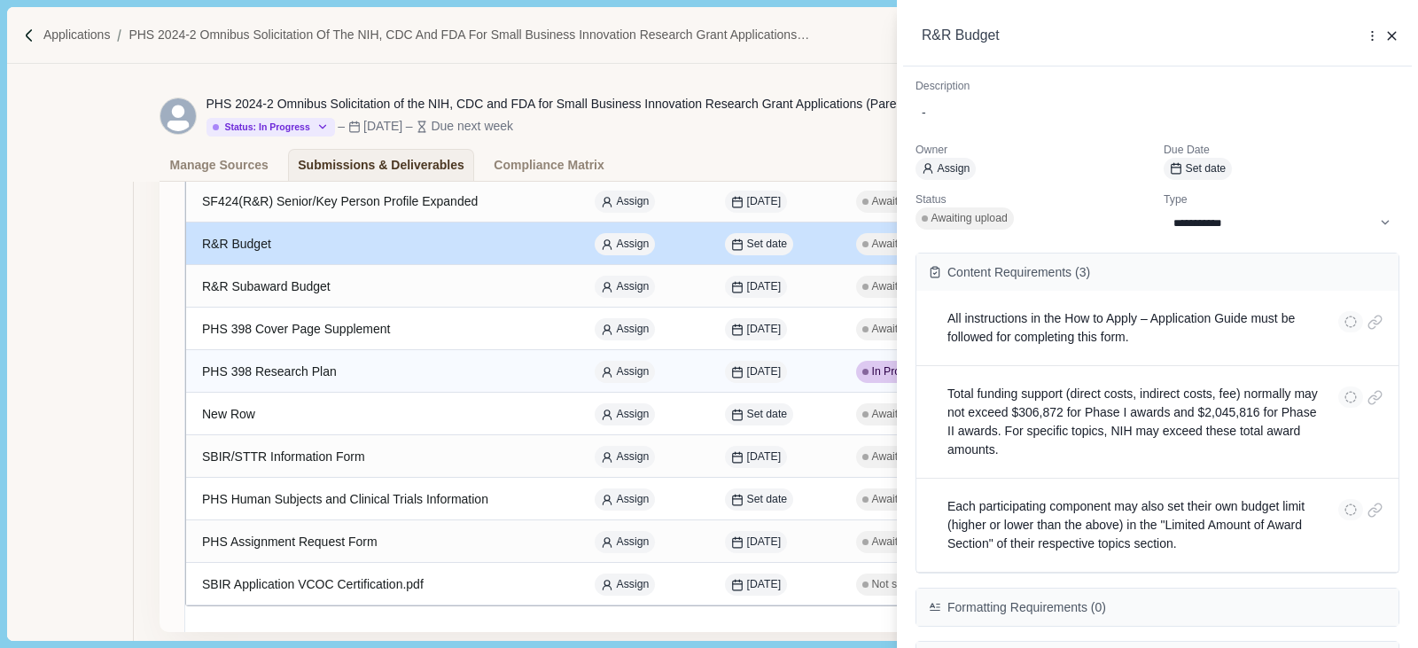
drag, startPoint x: 477, startPoint y: 371, endPoint x: 703, endPoint y: 389, distance: 226.7
click at [477, 370] on div "**********" at bounding box center [709, 324] width 1418 height 648
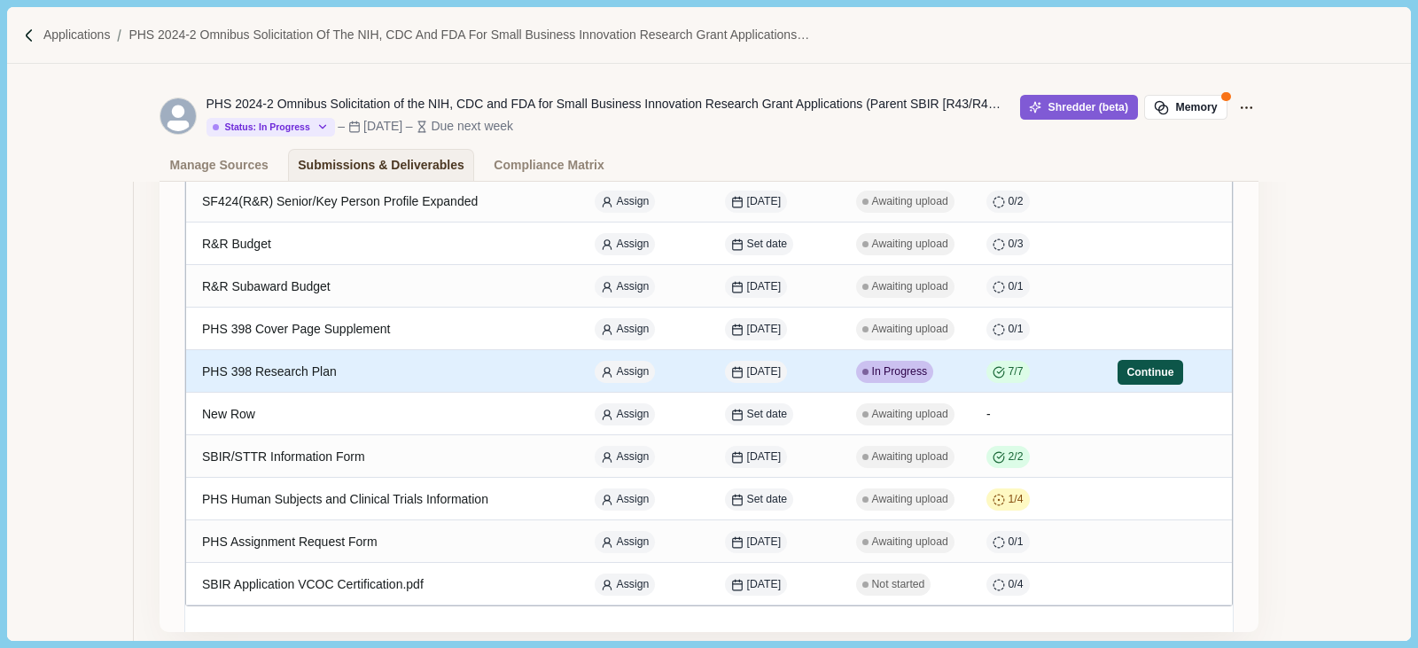
click at [1136, 370] on button "Continue" at bounding box center [1151, 372] width 66 height 25
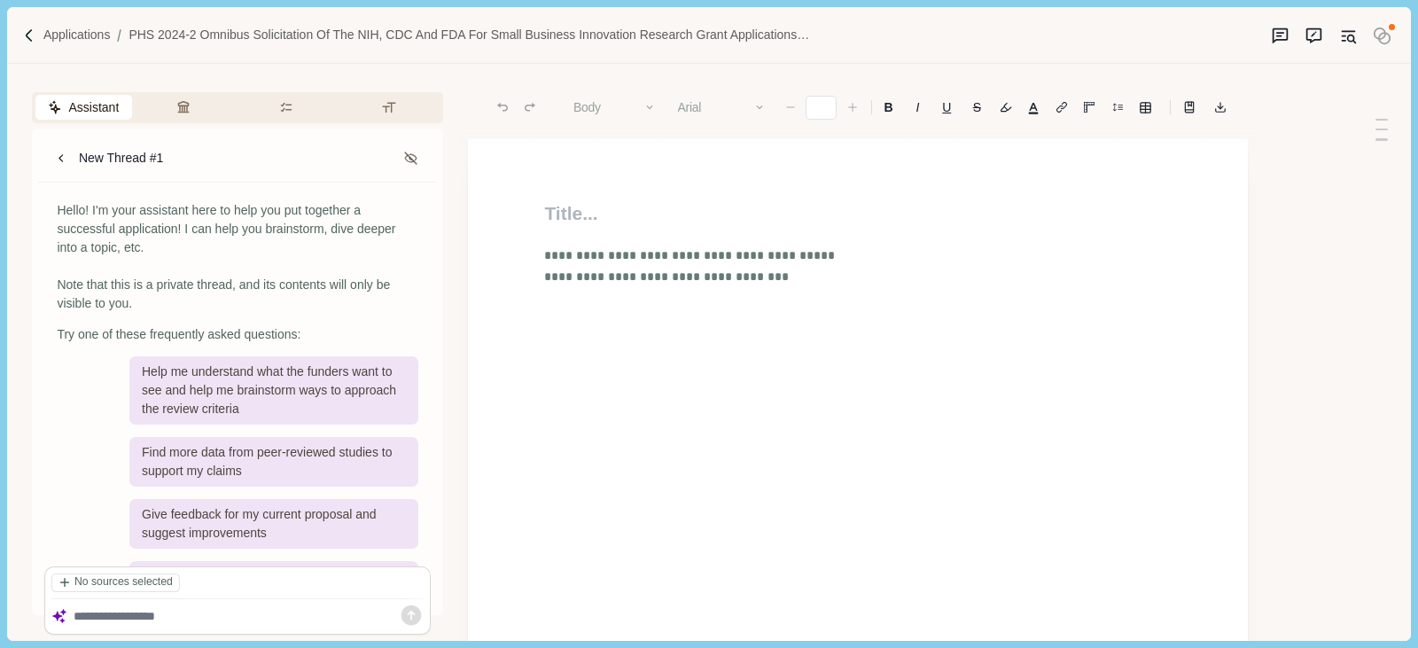
type input "**"
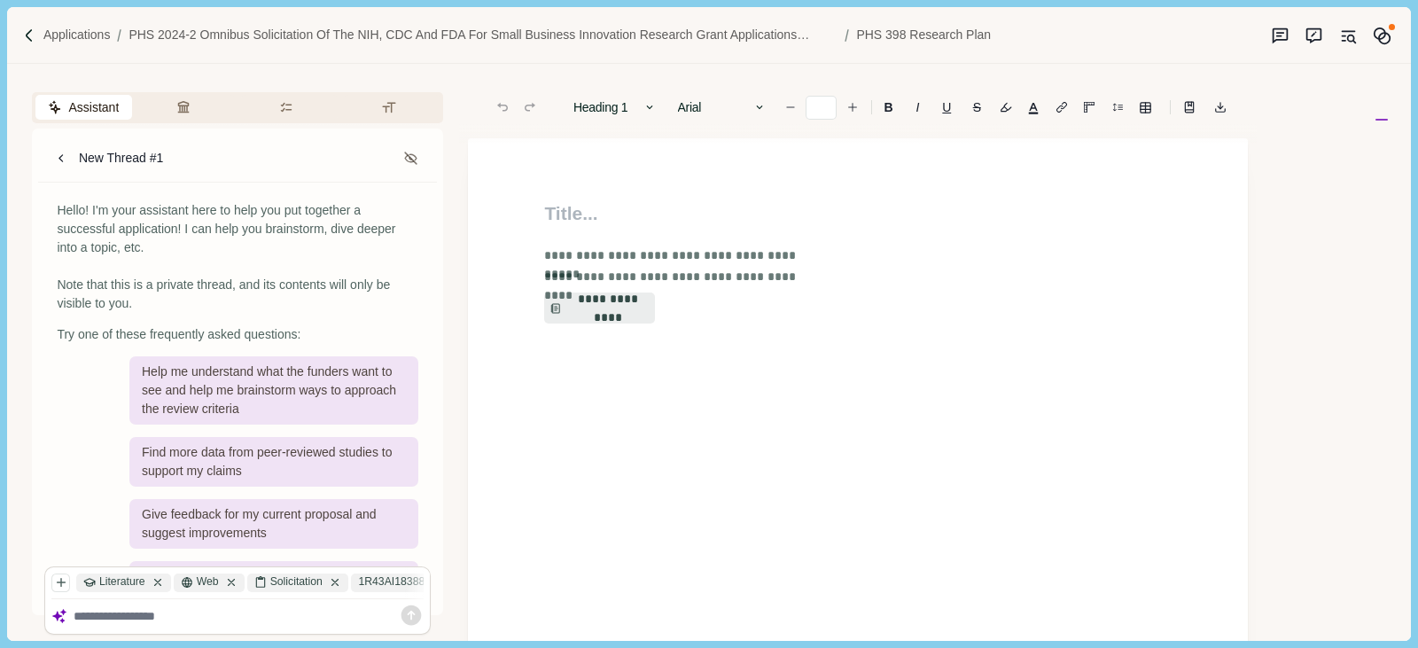
drag, startPoint x: 609, startPoint y: 233, endPoint x: 598, endPoint y: 223, distance: 14.4
click at [609, 233] on div "**********" at bounding box center [858, 276] width 652 height 155
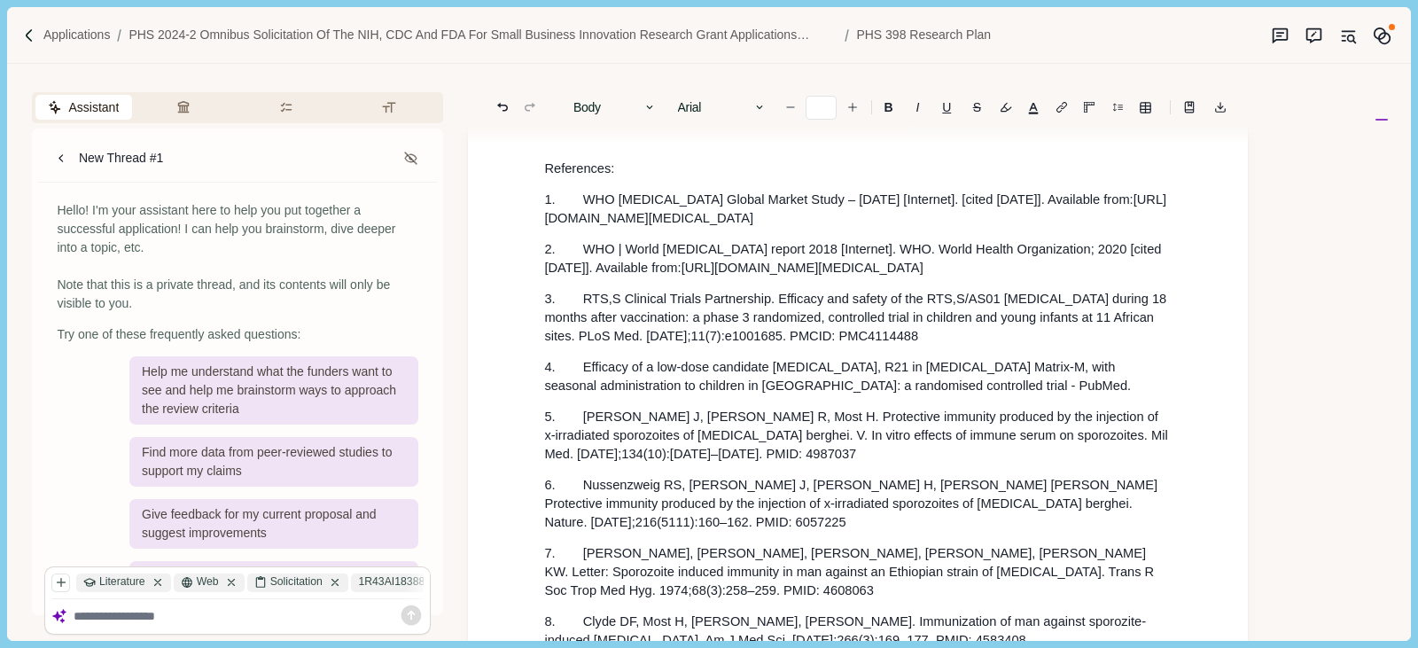
scroll to position [8030, 0]
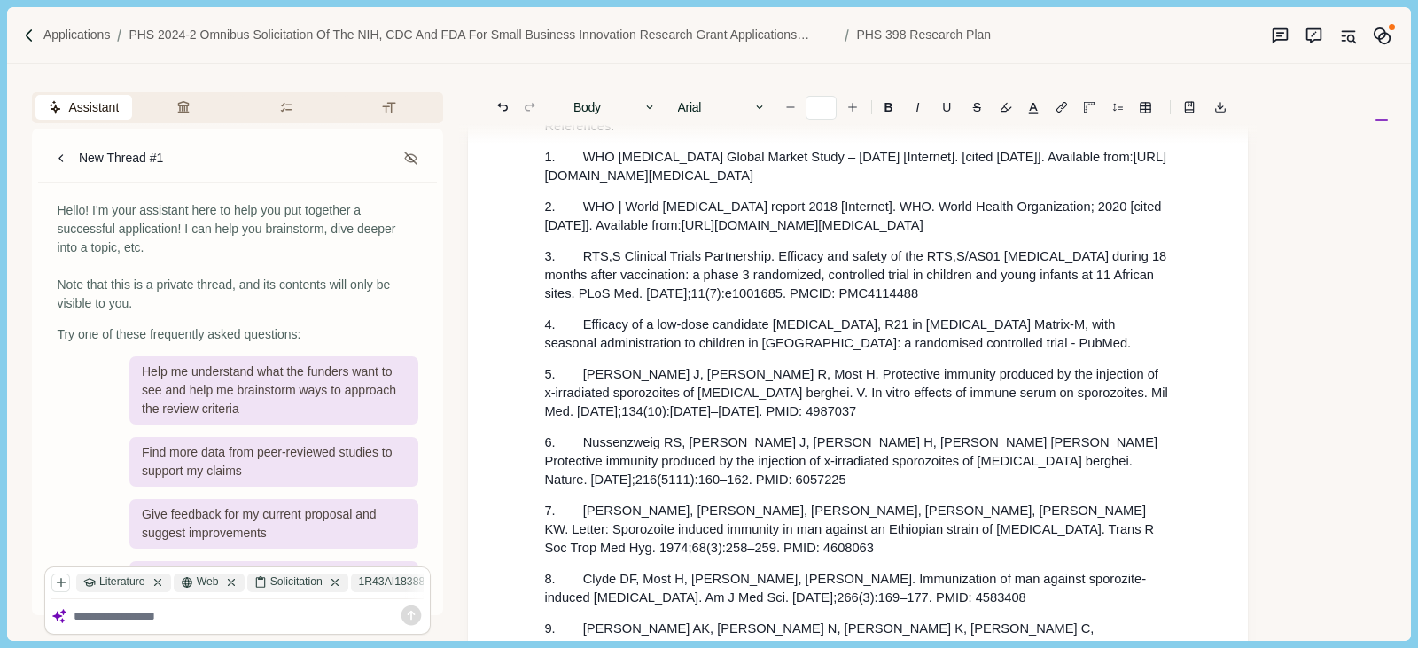
click at [109, 631] on div at bounding box center [237, 616] width 385 height 35
click at [121, 624] on div at bounding box center [249, 616] width 351 height 22
click at [128, 617] on textarea at bounding box center [249, 616] width 351 height 15
drag, startPoint x: 237, startPoint y: 617, endPoint x: 130, endPoint y: 617, distance: 106.4
click at [130, 617] on textarea "**********" at bounding box center [249, 616] width 351 height 15
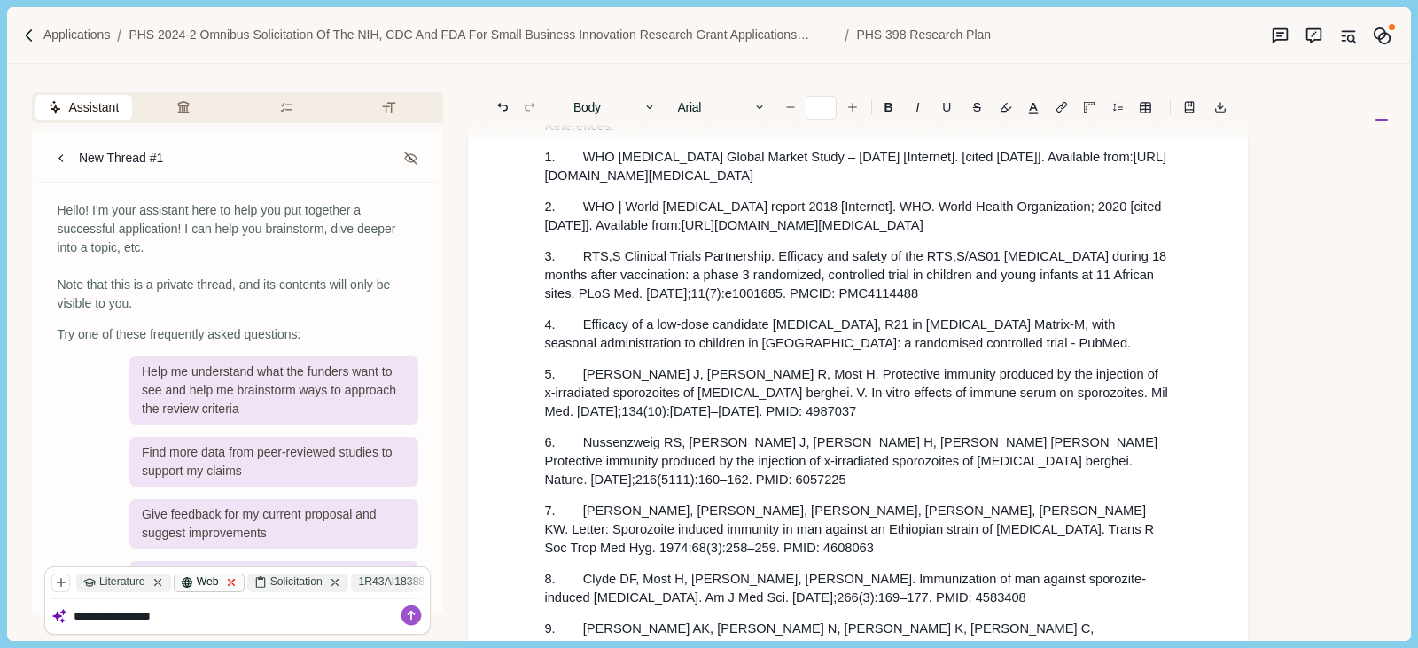
click at [230, 582] on icon at bounding box center [231, 582] width 12 height 12
click at [263, 580] on icon at bounding box center [261, 583] width 6 height 6
click at [158, 577] on icon at bounding box center [158, 582] width 12 height 12
click at [316, 579] on icon at bounding box center [316, 582] width 12 height 12
click at [361, 582] on icon at bounding box center [360, 582] width 12 height 12
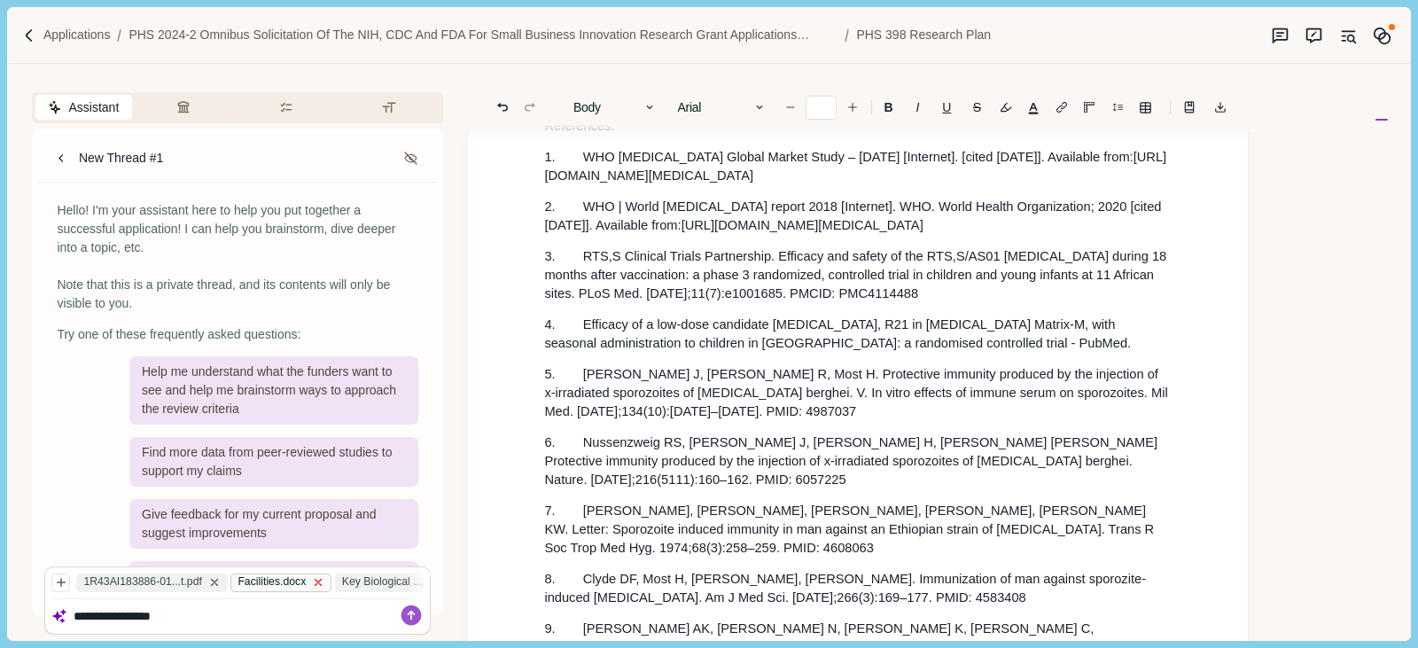
click at [312, 583] on icon at bounding box center [318, 582] width 12 height 12
click at [352, 581] on icon at bounding box center [356, 582] width 12 height 12
click at [326, 582] on icon at bounding box center [329, 583] width 6 height 6
click at [352, 580] on icon at bounding box center [355, 583] width 6 height 6
click at [357, 580] on icon at bounding box center [363, 582] width 12 height 12
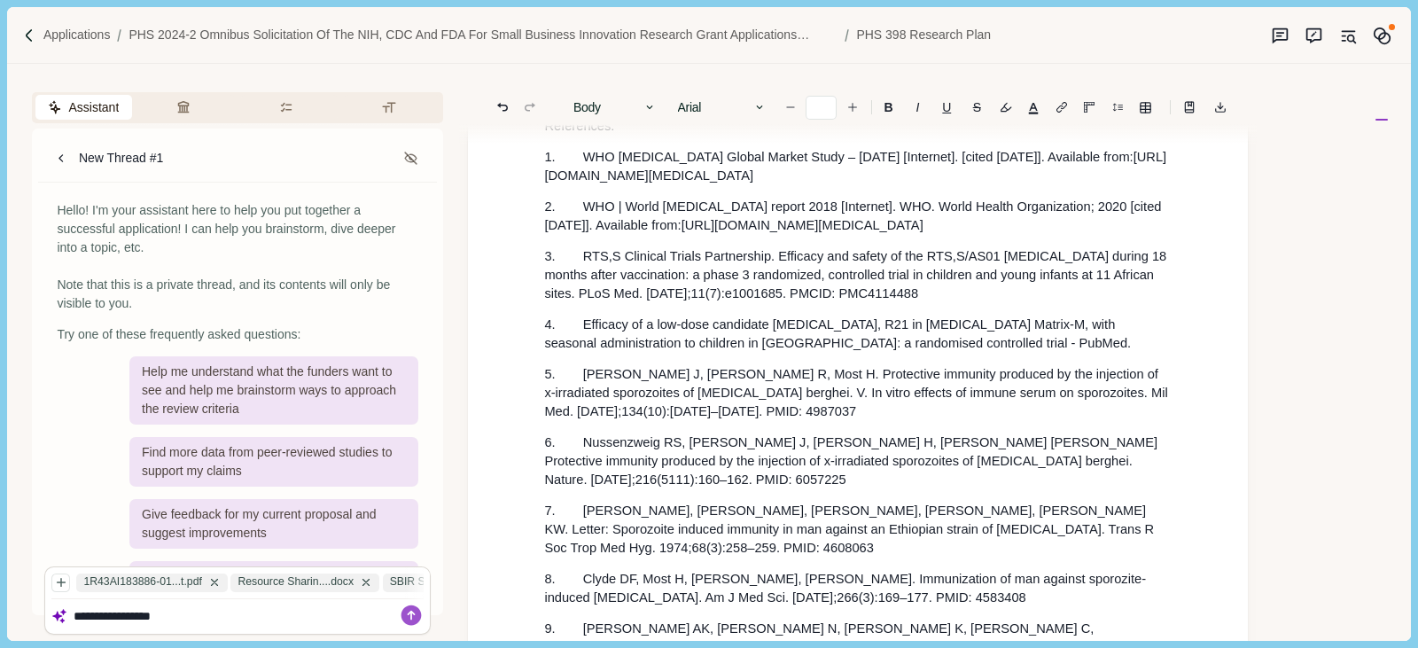
click at [350, 580] on div "Resource Sharin....docx" at bounding box center [304, 582] width 149 height 19
click at [361, 580] on icon at bounding box center [366, 582] width 12 height 12
click at [367, 580] on icon at bounding box center [370, 583] width 6 height 6
click at [339, 581] on icon at bounding box center [341, 583] width 6 height 6
click at [189, 613] on textarea "**********" at bounding box center [249, 616] width 351 height 15
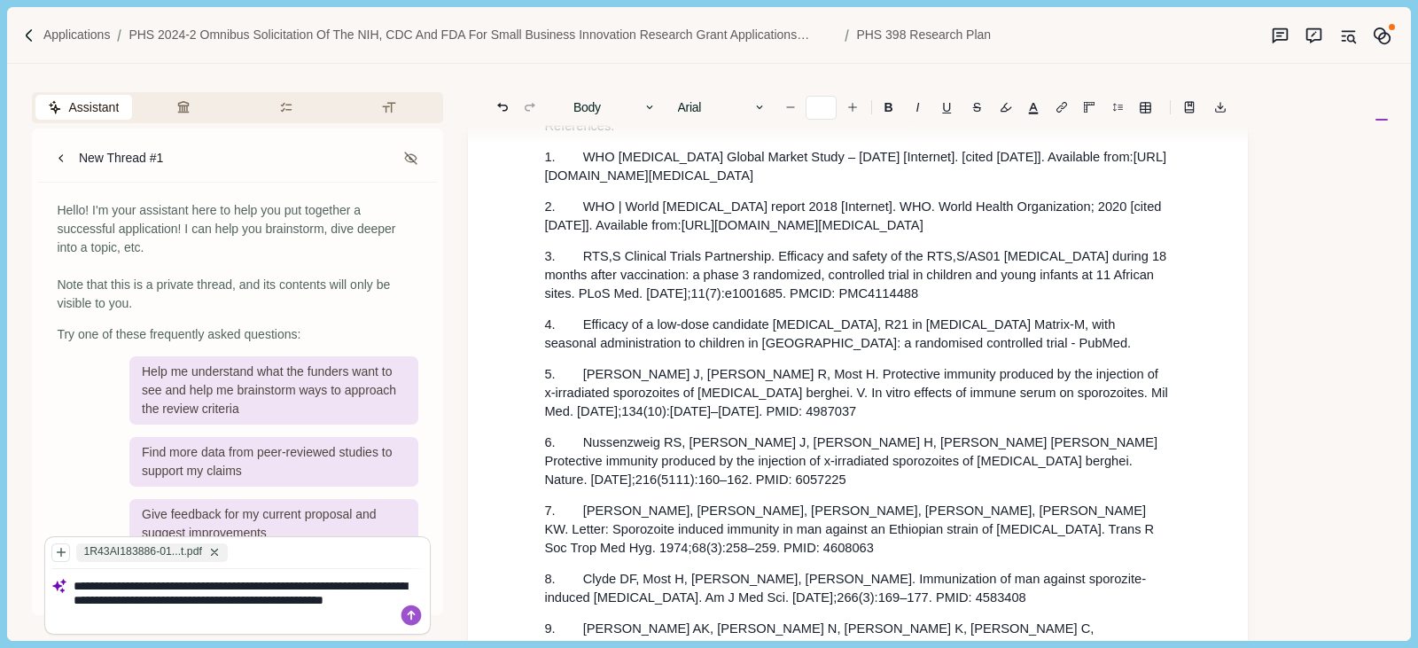
type textarea "**********"
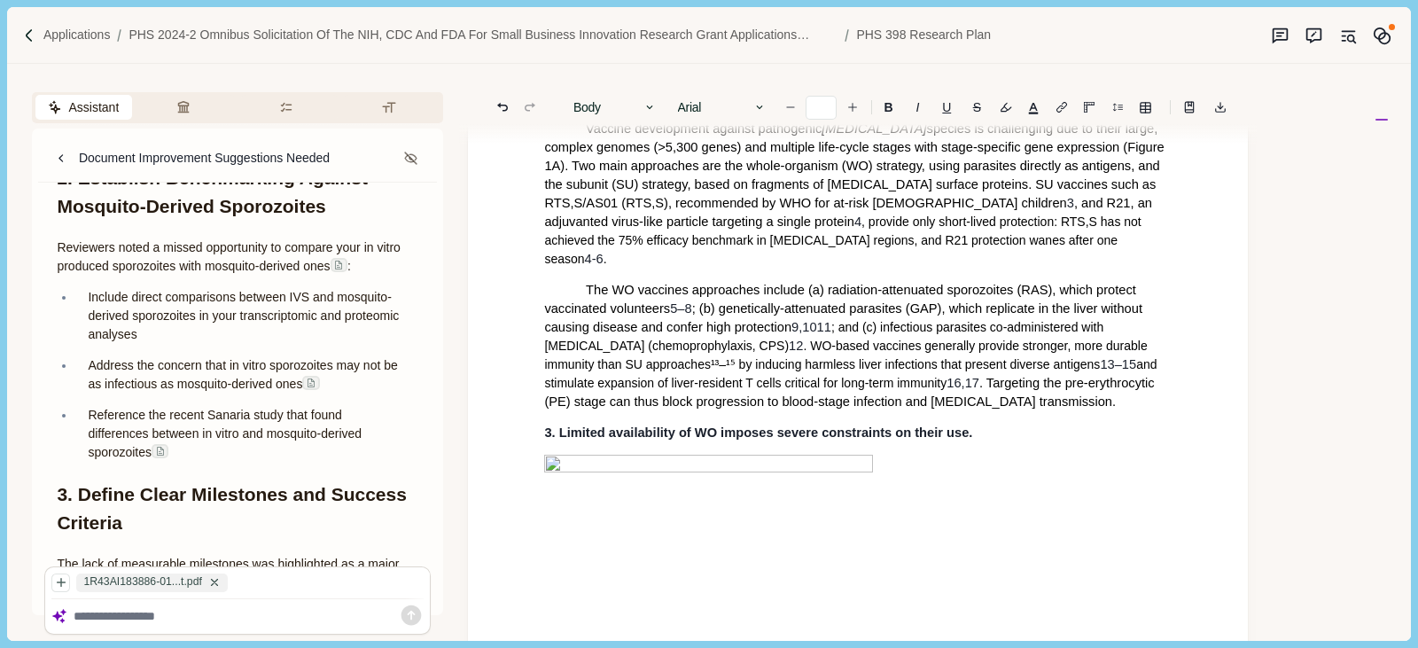
scroll to position [539, 0]
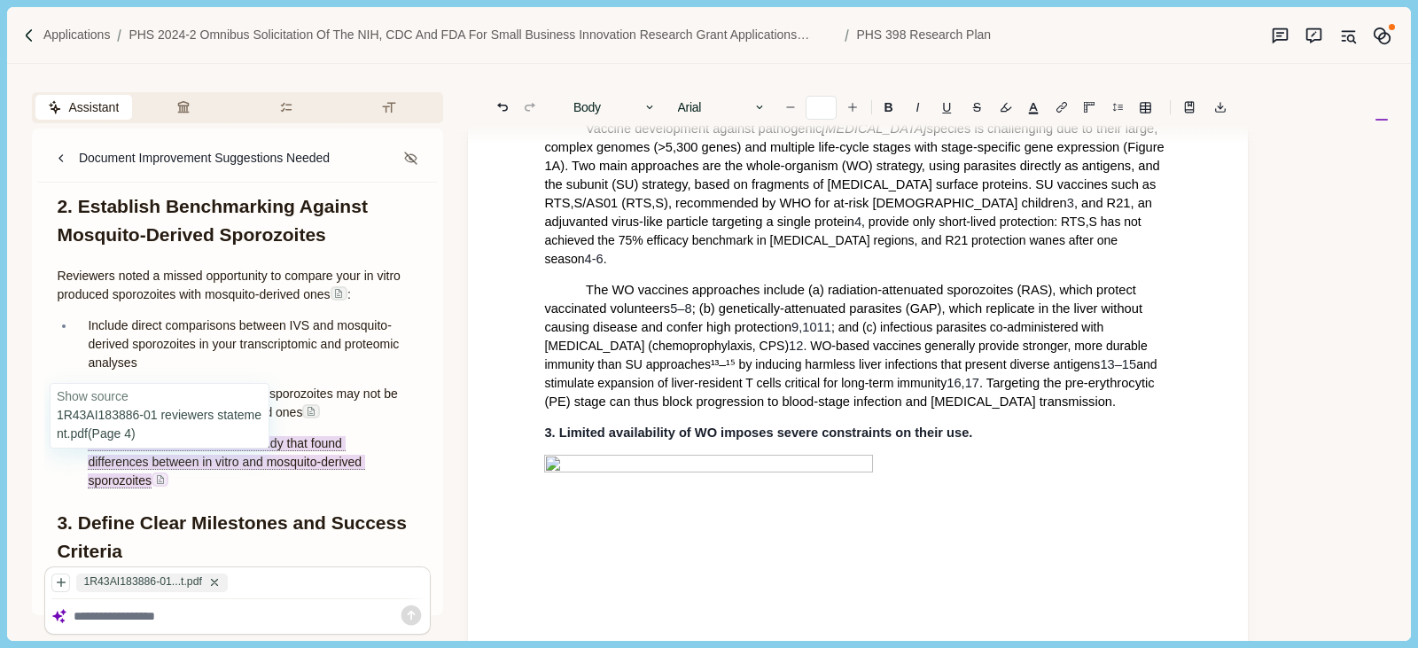
click at [160, 479] on img at bounding box center [160, 479] width 11 height 11
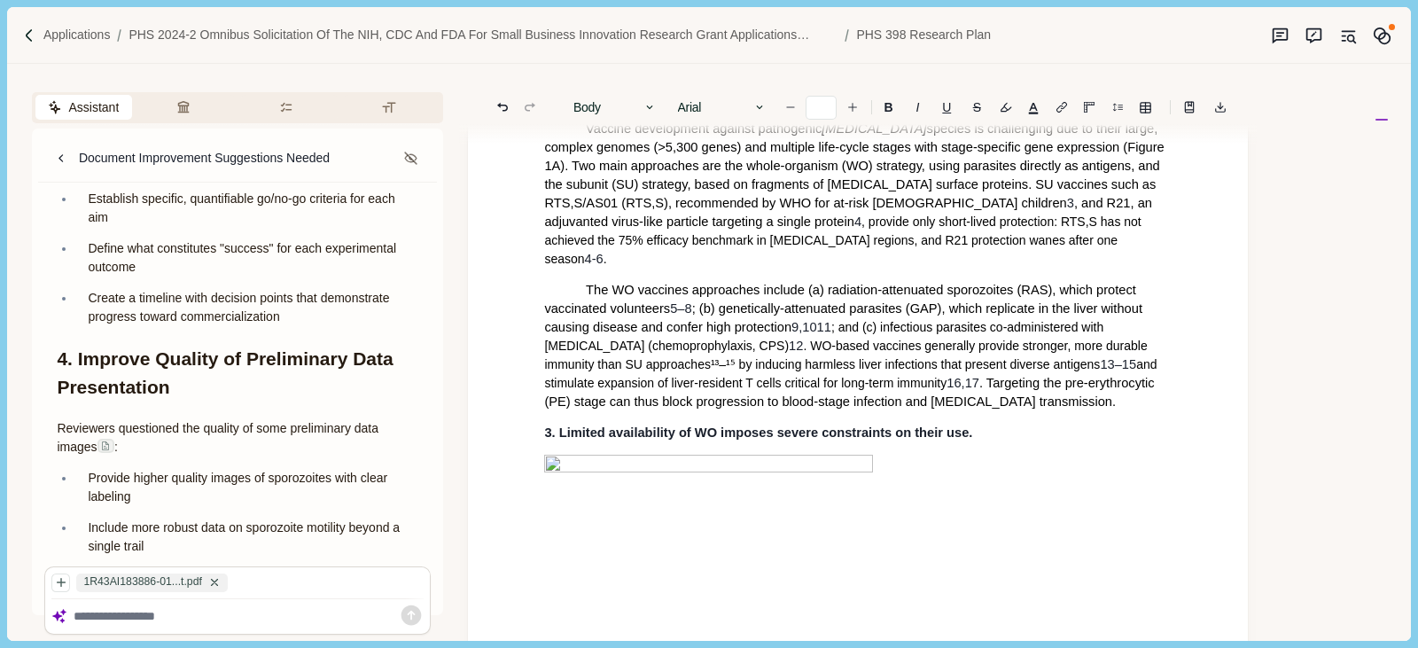
scroll to position [1159, 0]
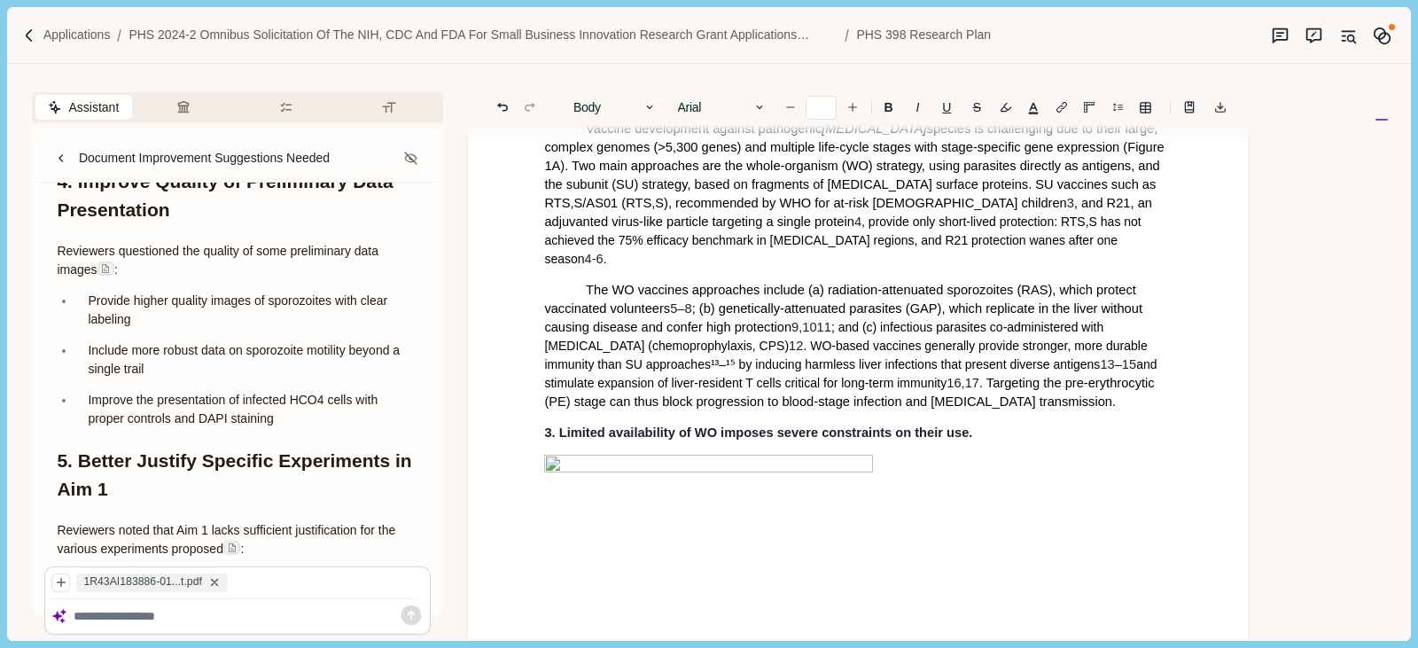
click at [1084, 320] on span "; and (c) infectious parasites co-administered with [MEDICAL_DATA] (chemoprophy…" at bounding box center [825, 336] width 563 height 33
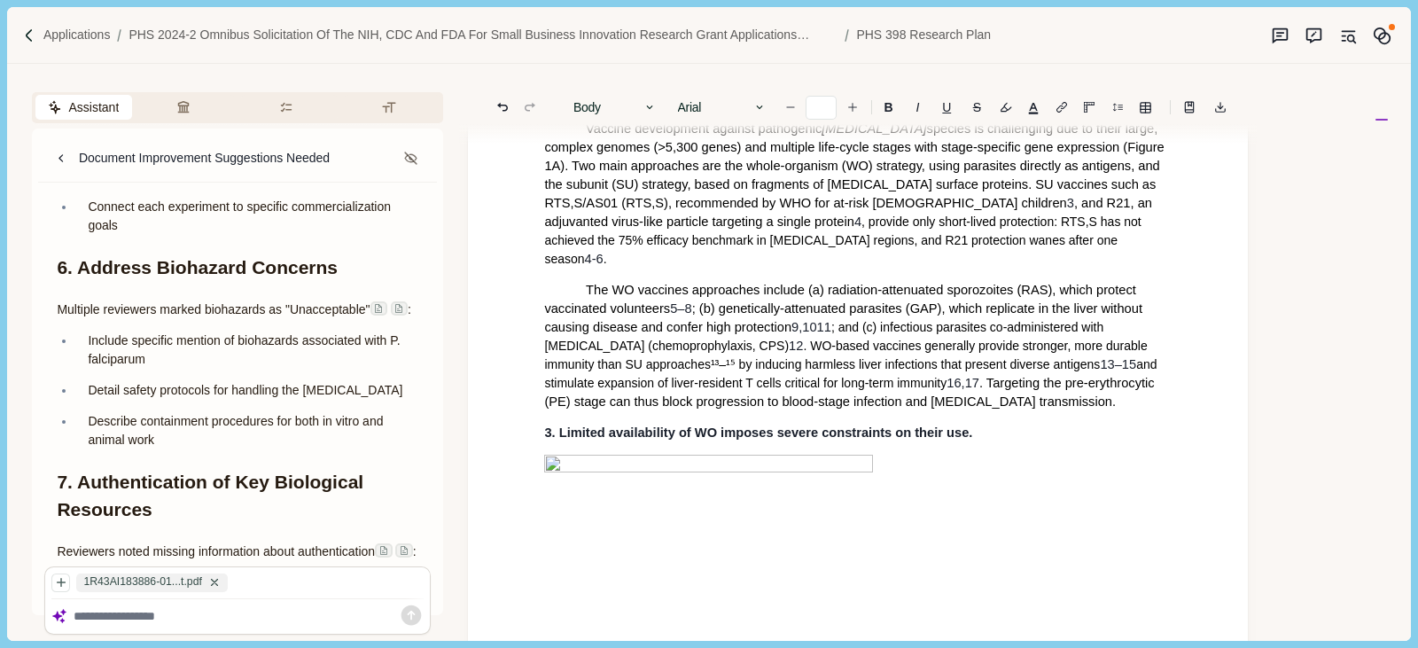
scroll to position [1602, 0]
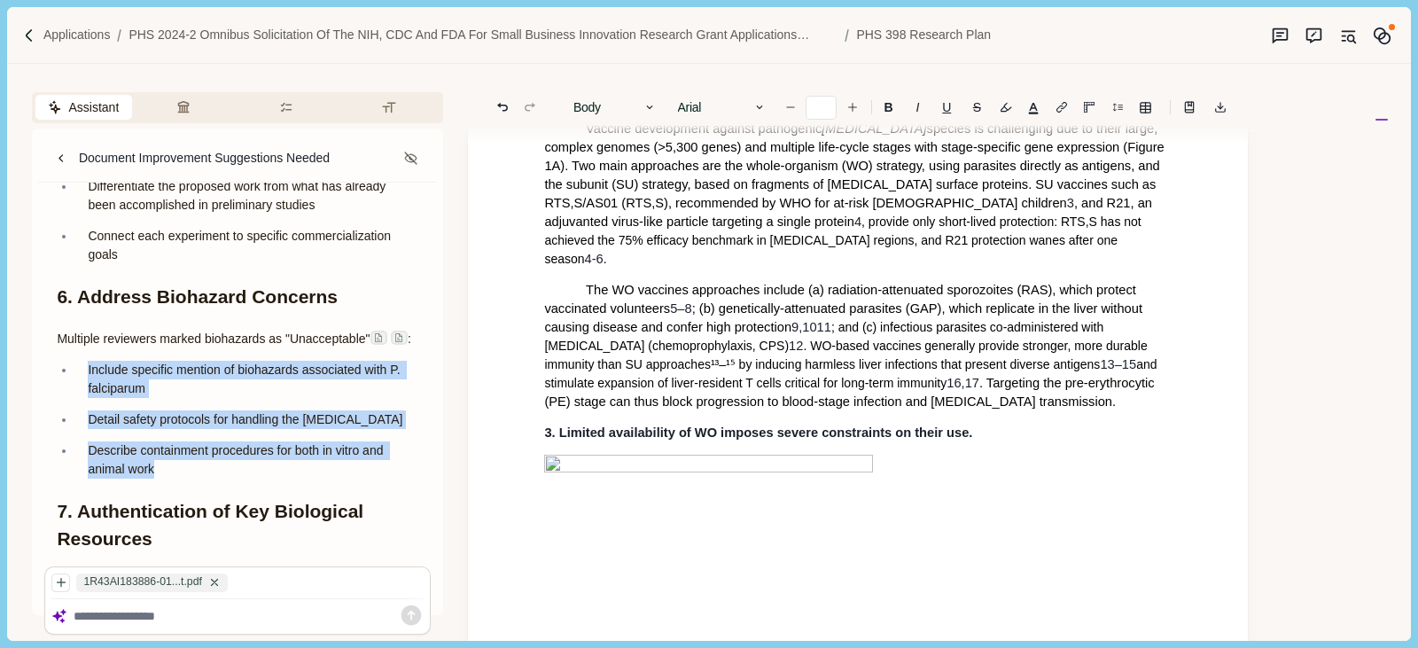
drag, startPoint x: 87, startPoint y: 388, endPoint x: 173, endPoint y: 480, distance: 126.0
click at [173, 479] on ul "Include specific mention of biohazards associated with P. falciparum Detail saf…" at bounding box center [231, 420] width 374 height 118
copy ul "Include specific mention of biohazards associated with P. falciparum Detail saf…"
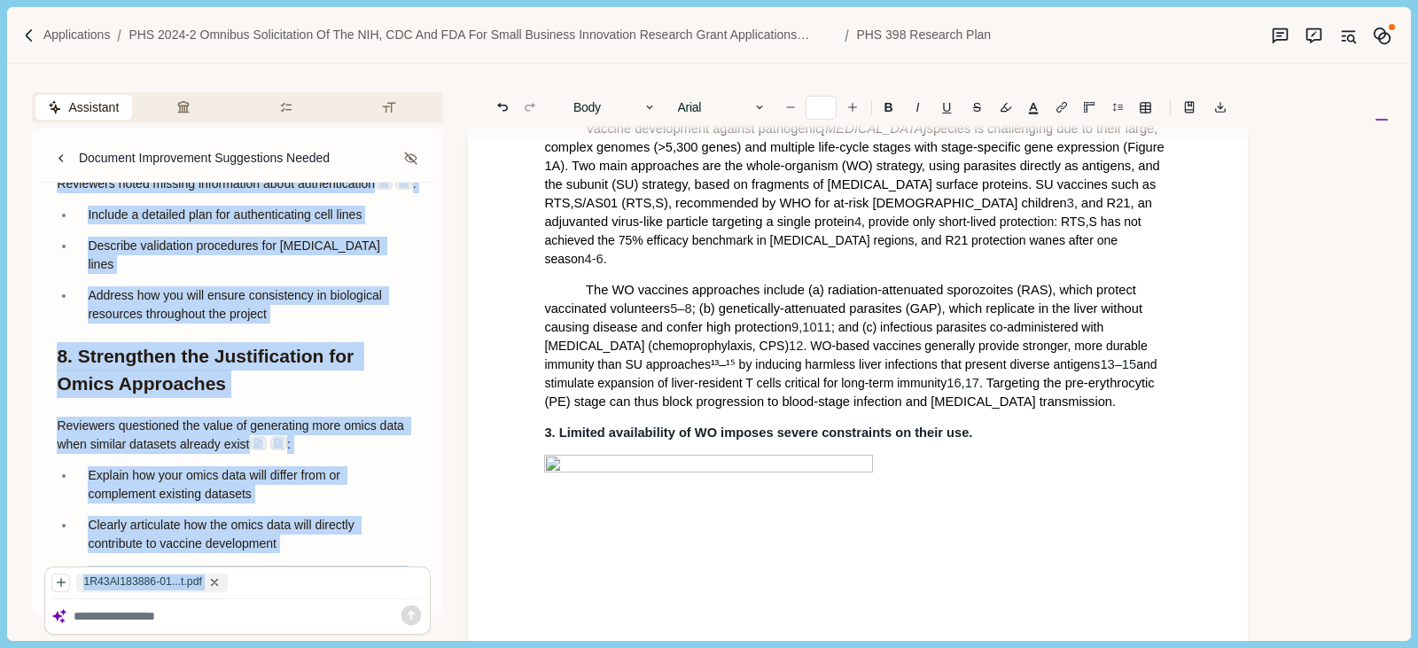
scroll to position [2244, 0]
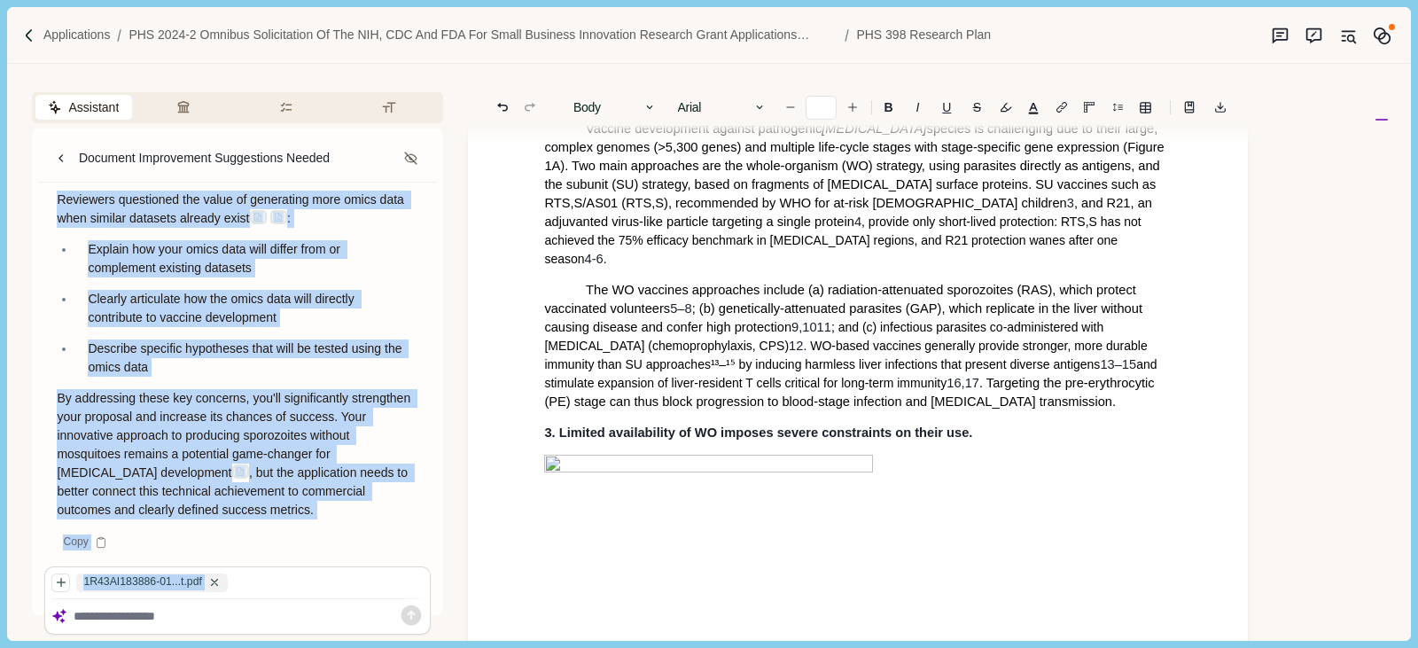
drag, startPoint x: 56, startPoint y: 330, endPoint x: 268, endPoint y: 601, distance: 344.1
click at [268, 601] on div "using the review feedbacks from previous application, suggestion some improveme…" at bounding box center [237, 426] width 399 height 486
click at [104, 542] on icon at bounding box center [101, 542] width 12 height 12
